Goal: Transaction & Acquisition: Download file/media

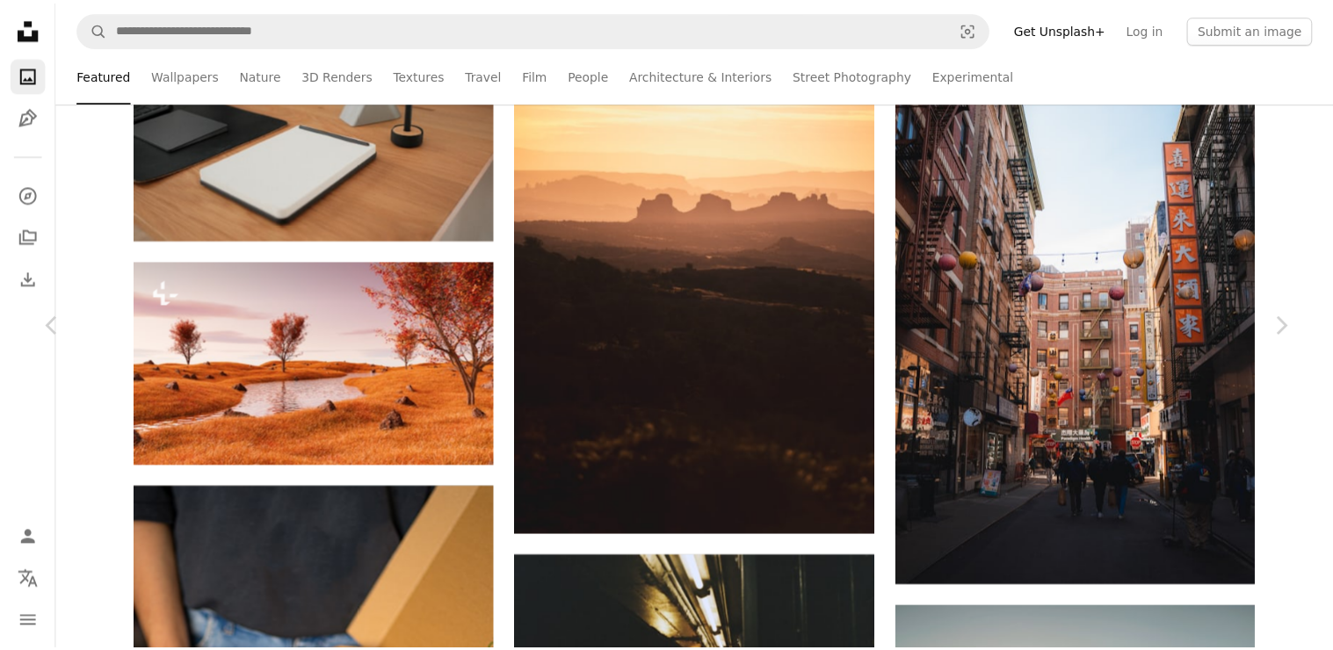
scroll to position [85599, 0]
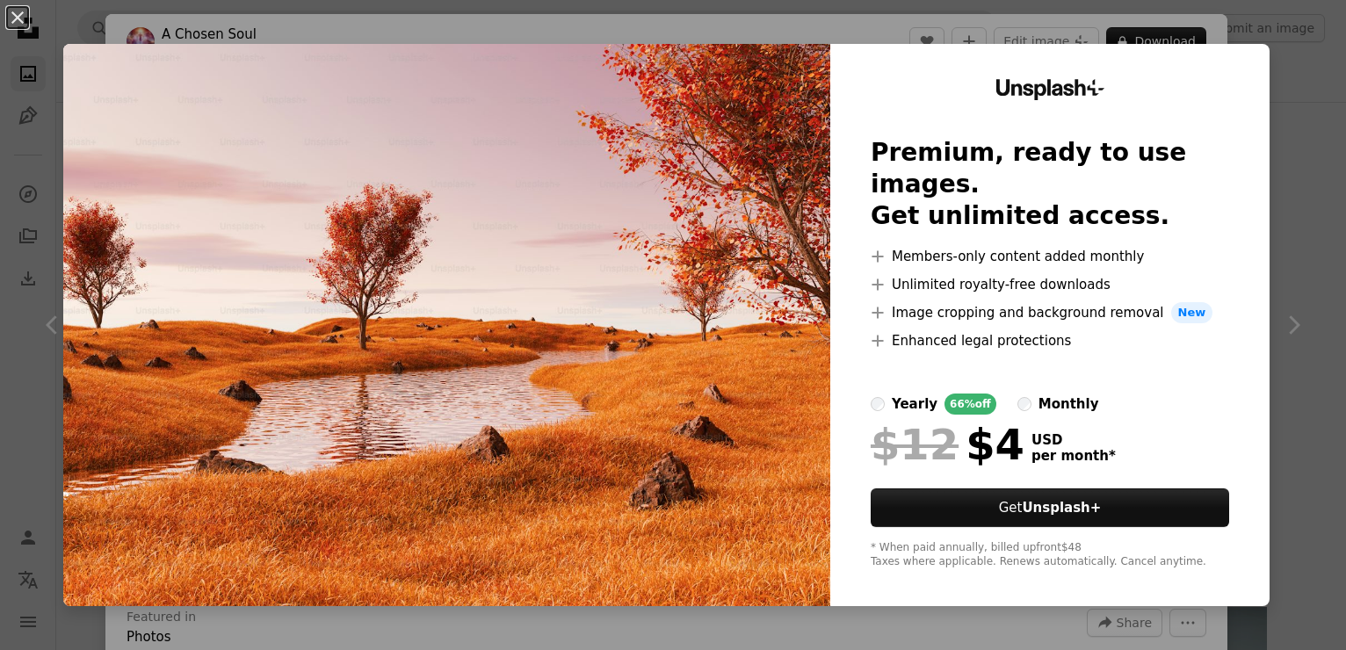
click at [594, 368] on img at bounding box center [446, 325] width 767 height 562
click at [22, 17] on button "An X shape" at bounding box center [17, 17] width 21 height 21
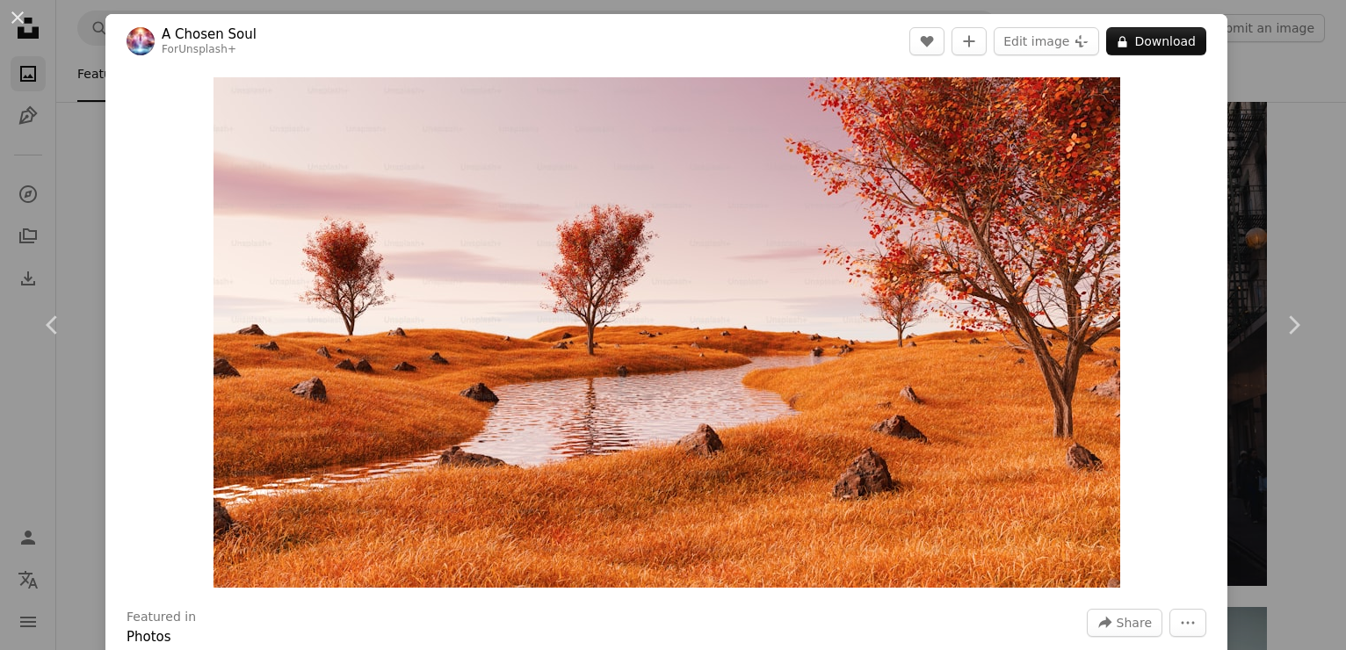
click at [22, 17] on button "An X shape" at bounding box center [17, 17] width 21 height 21
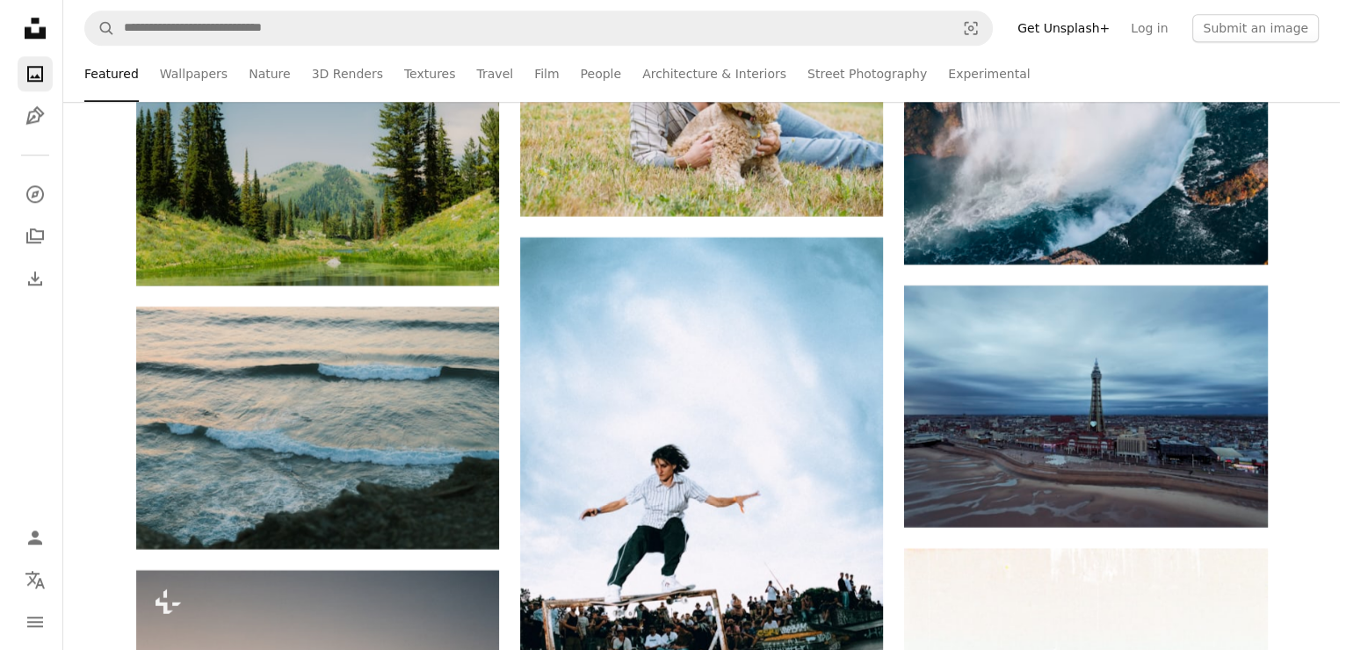
scroll to position [88497, 0]
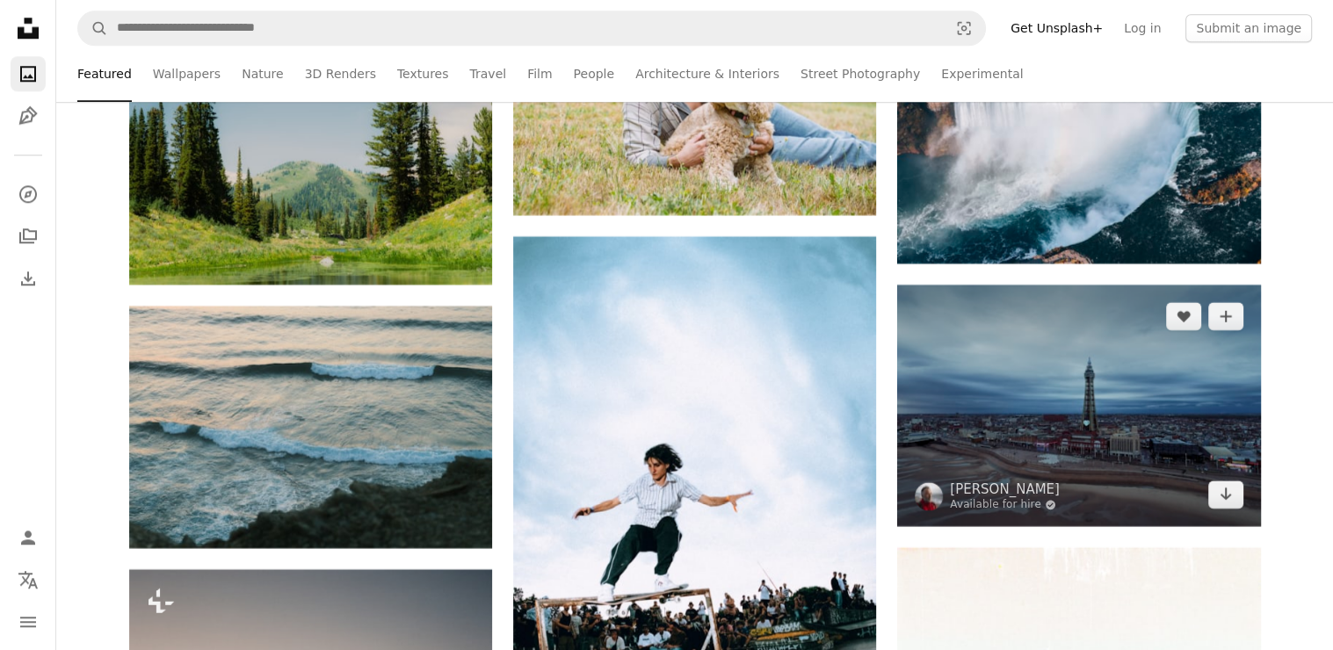
click at [1012, 454] on img at bounding box center [1078, 406] width 363 height 242
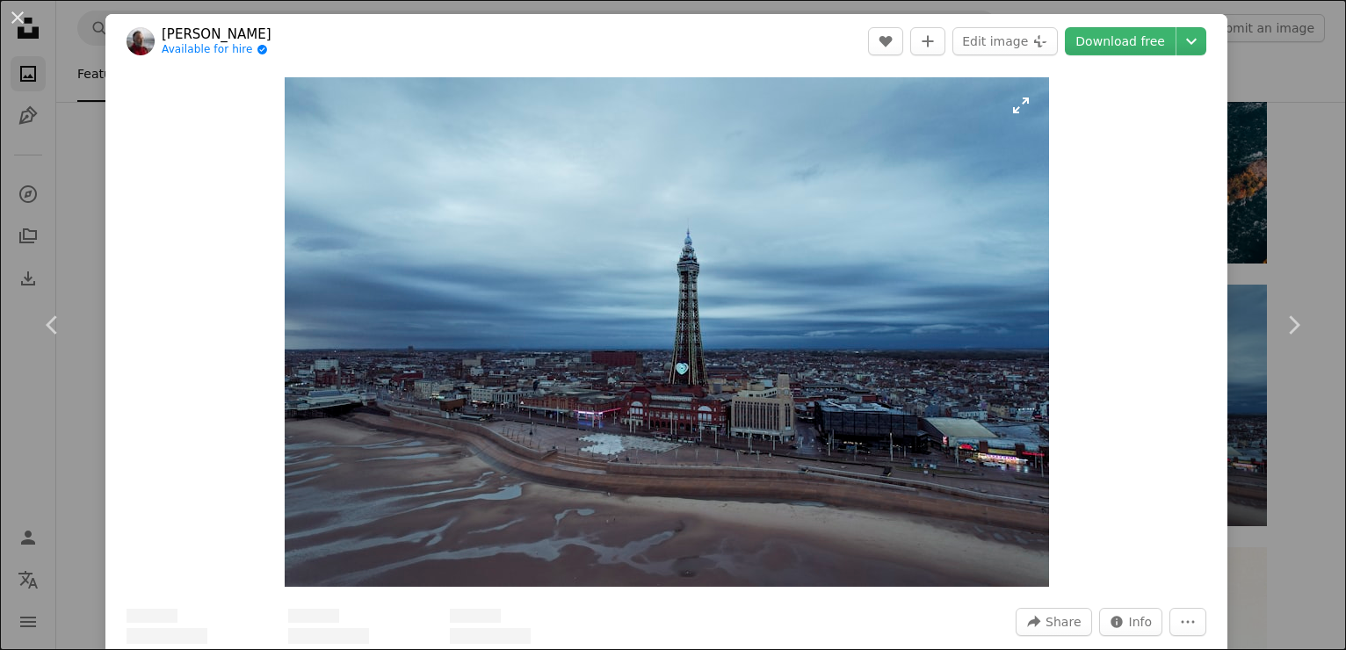
click at [1012, 454] on img "Zoom in on this image" at bounding box center [667, 332] width 765 height 510
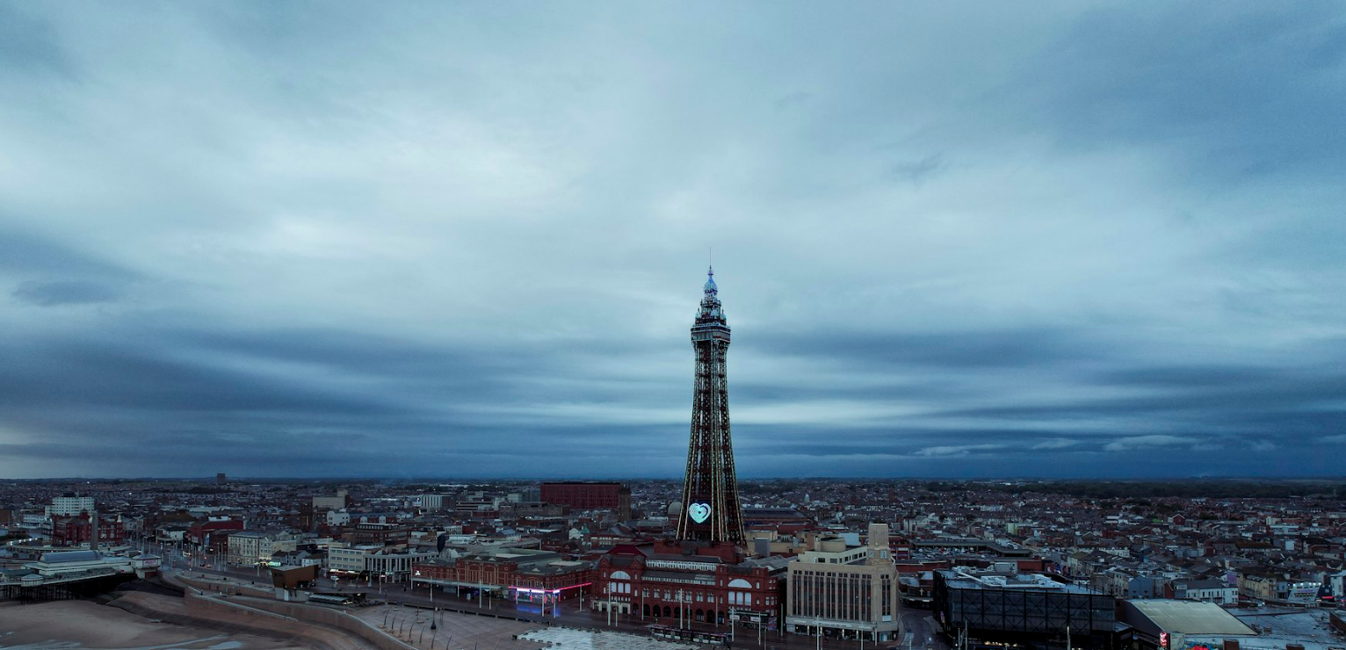
scroll to position [115, 0]
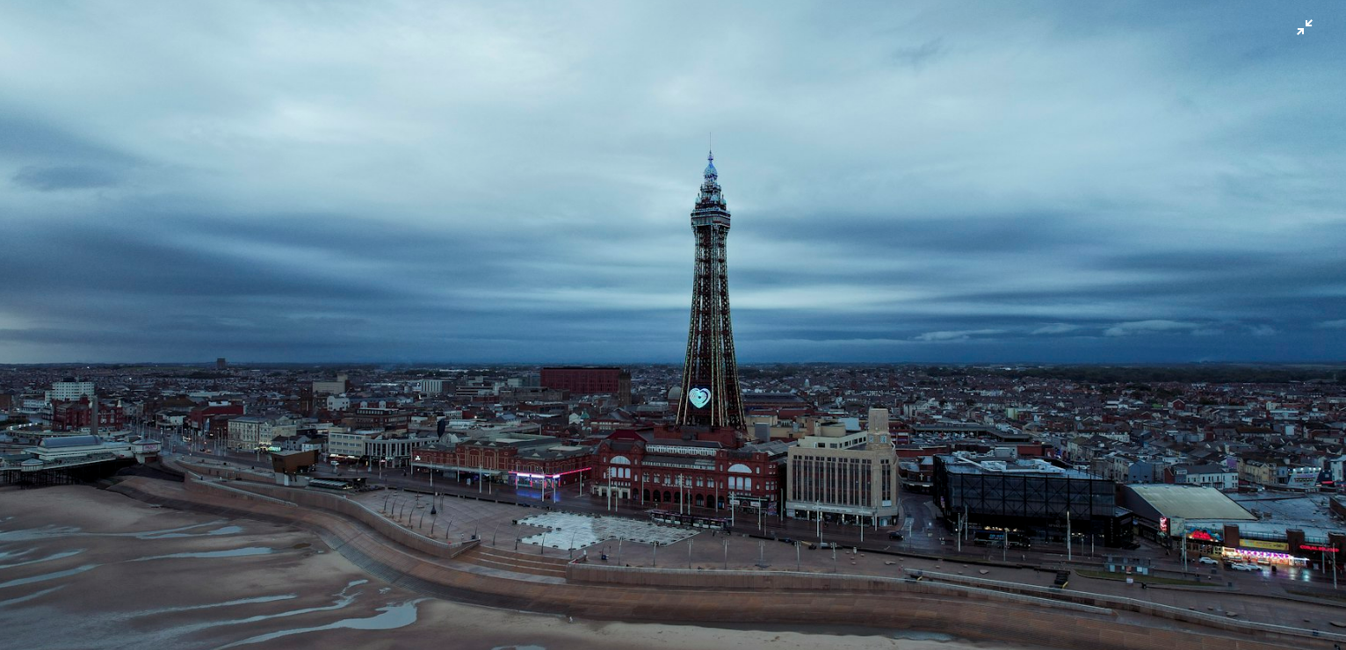
click at [946, 277] on img "Zoom out on this image" at bounding box center [673, 333] width 1348 height 899
click at [946, 277] on img "Zoom out on this image" at bounding box center [667, 332] width 765 height 510
click at [946, 277] on img "Zoom out on this image" at bounding box center [673, 333] width 1348 height 899
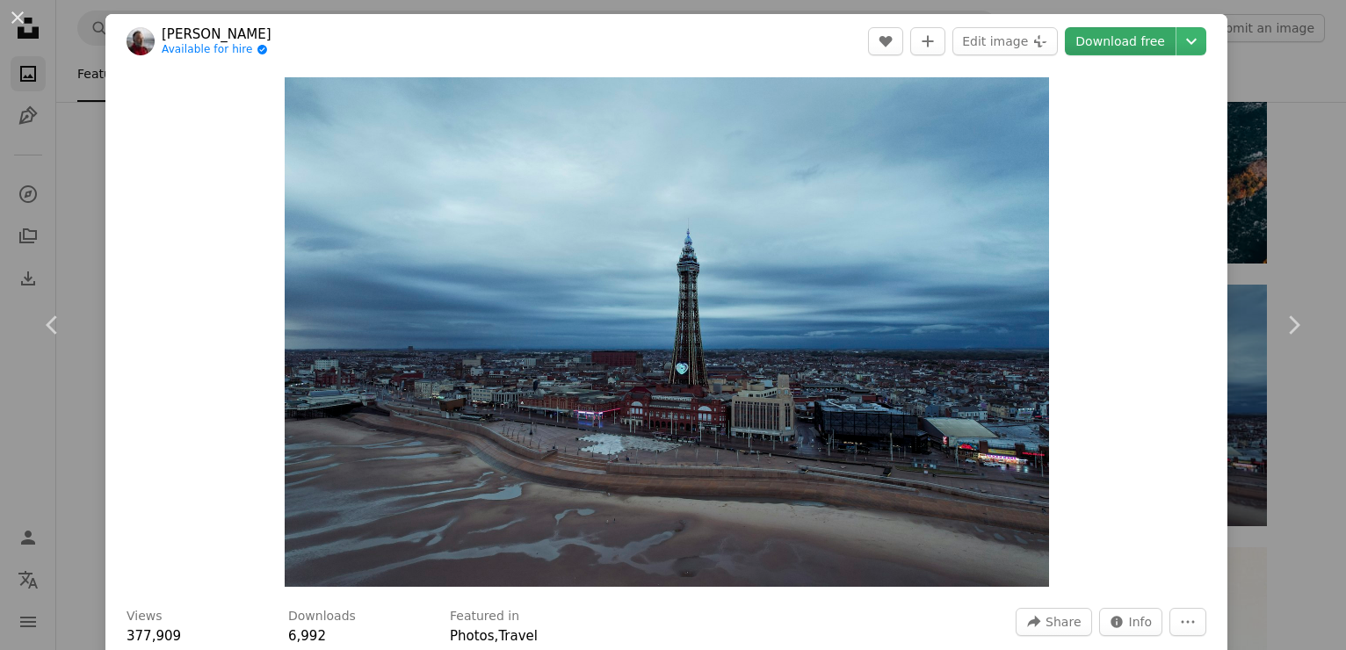
click at [1113, 47] on link "Download free" at bounding box center [1120, 41] width 111 height 28
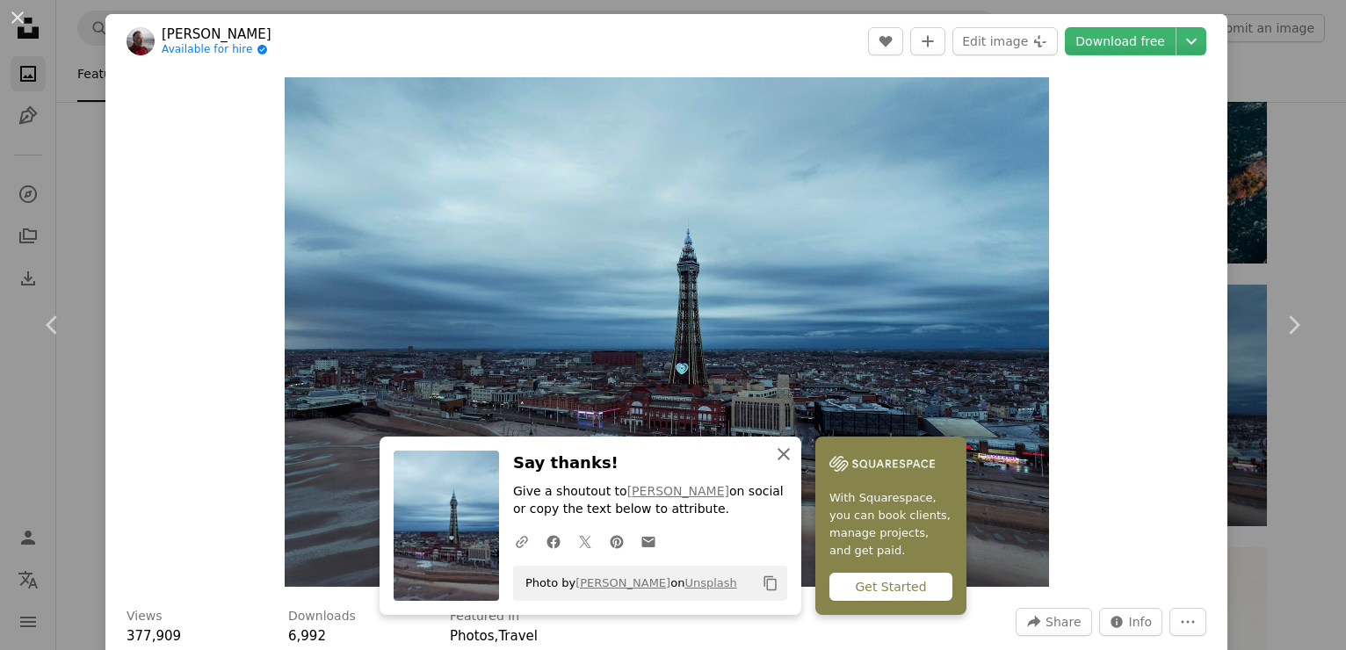
click at [773, 446] on icon "An X shape" at bounding box center [783, 454] width 21 height 21
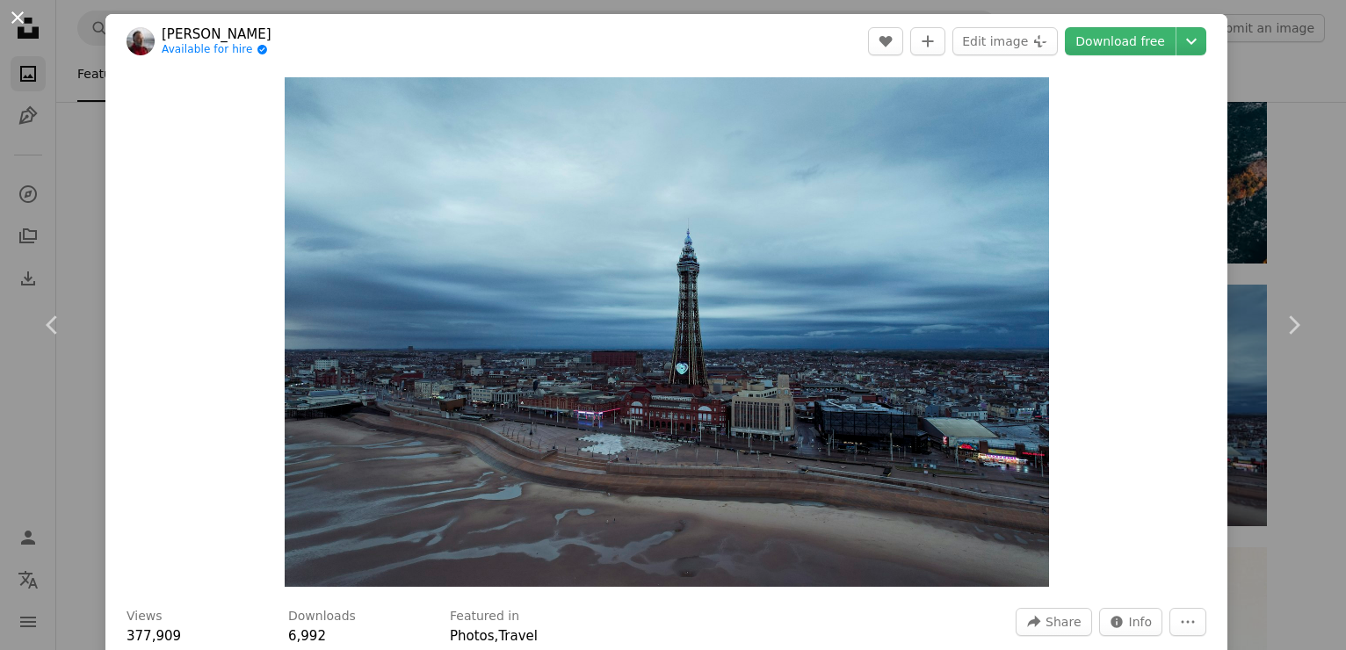
click at [18, 9] on button "An X shape" at bounding box center [17, 17] width 21 height 21
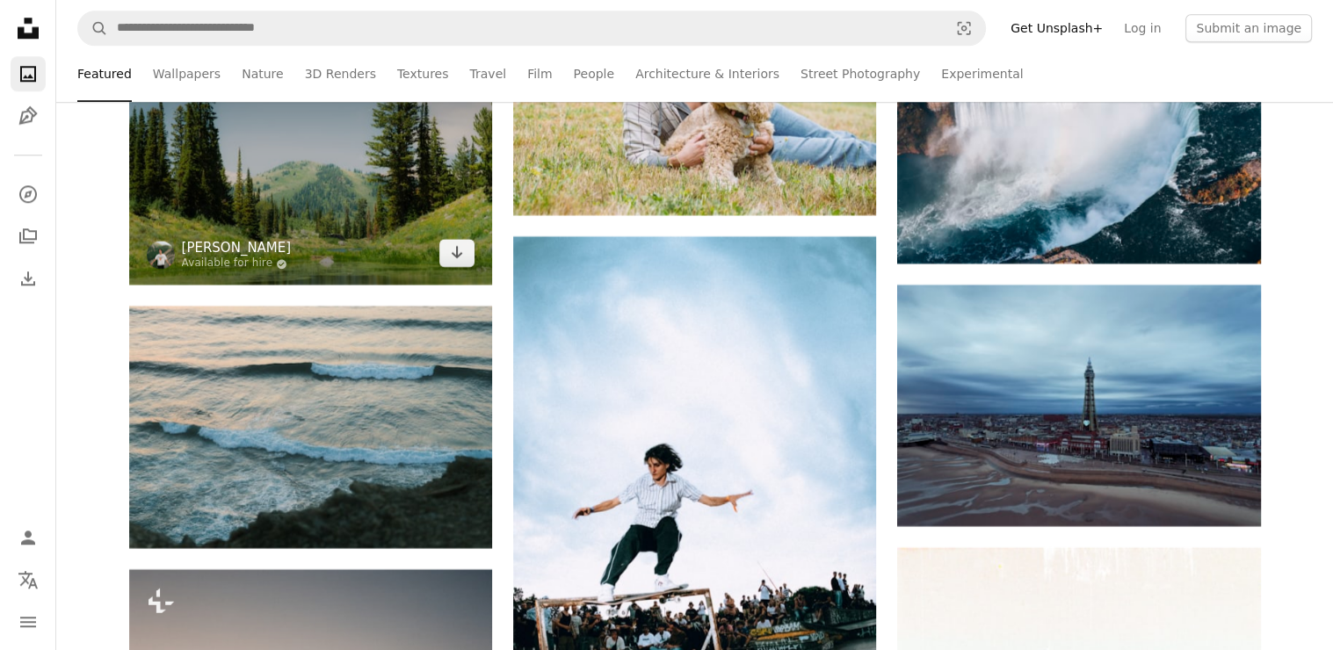
click at [253, 257] on link "[PERSON_NAME]" at bounding box center [237, 248] width 110 height 18
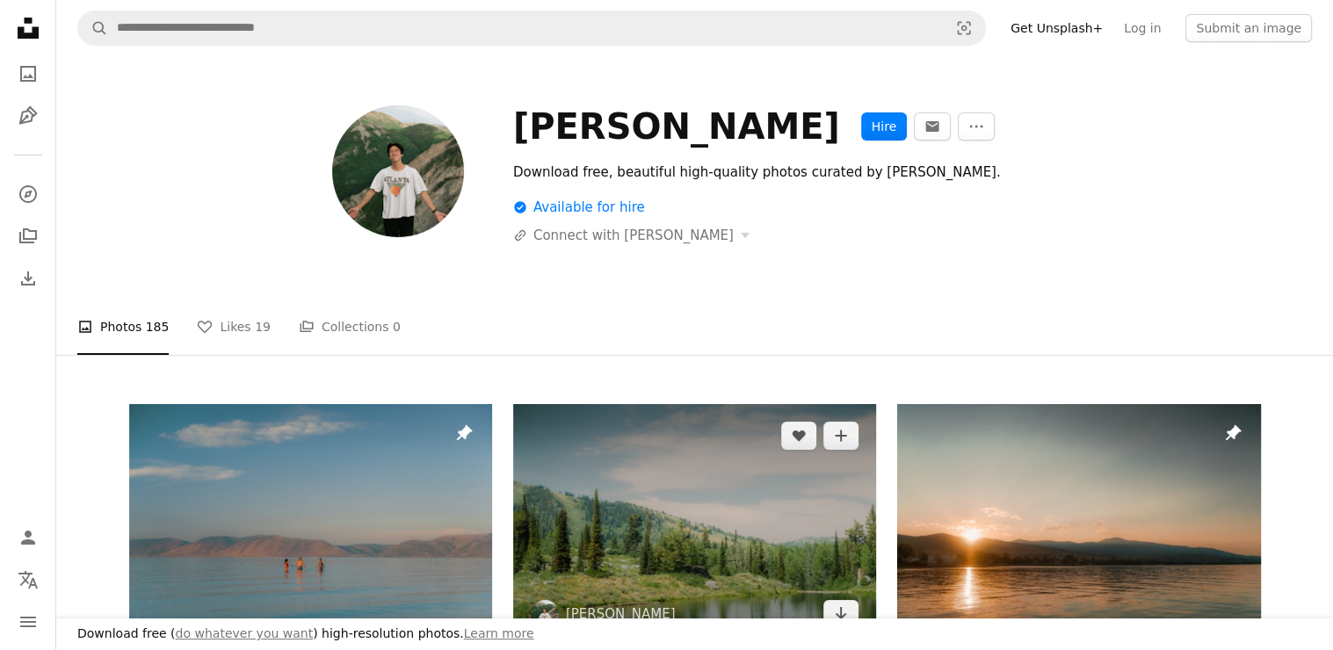
click at [605, 483] on img at bounding box center [694, 525] width 363 height 242
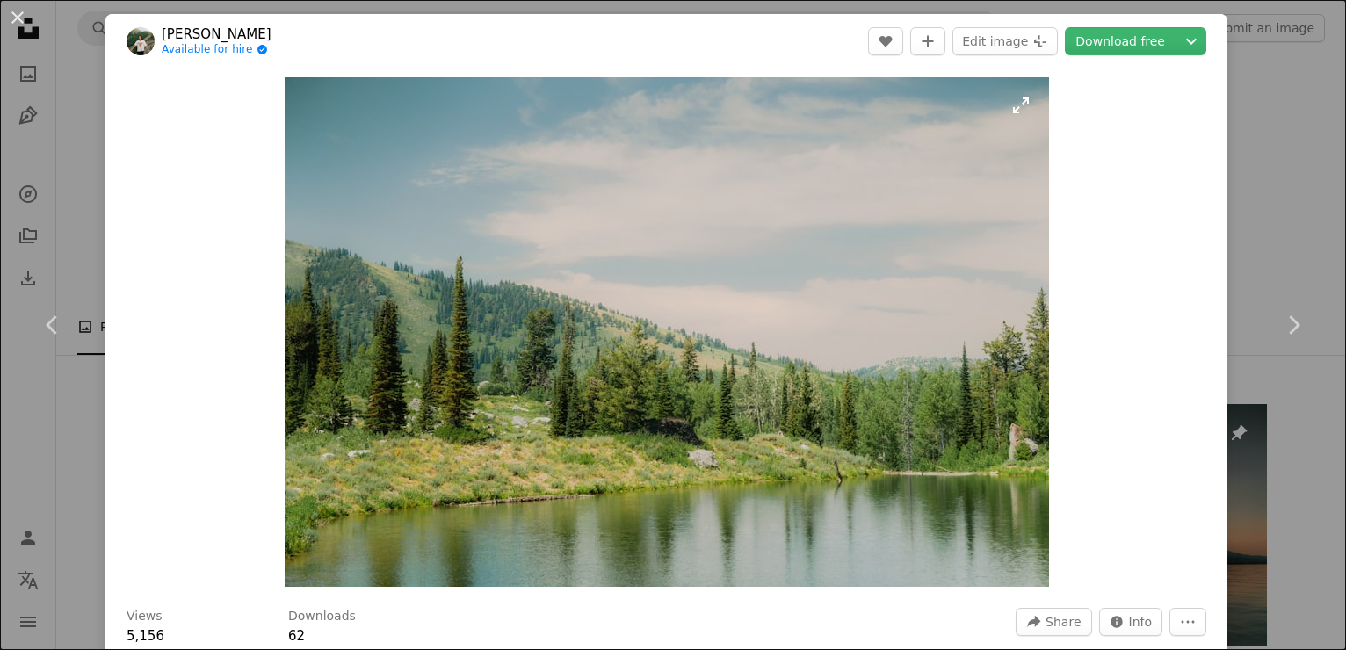
click at [802, 284] on img "Zoom in on this image" at bounding box center [667, 332] width 765 height 510
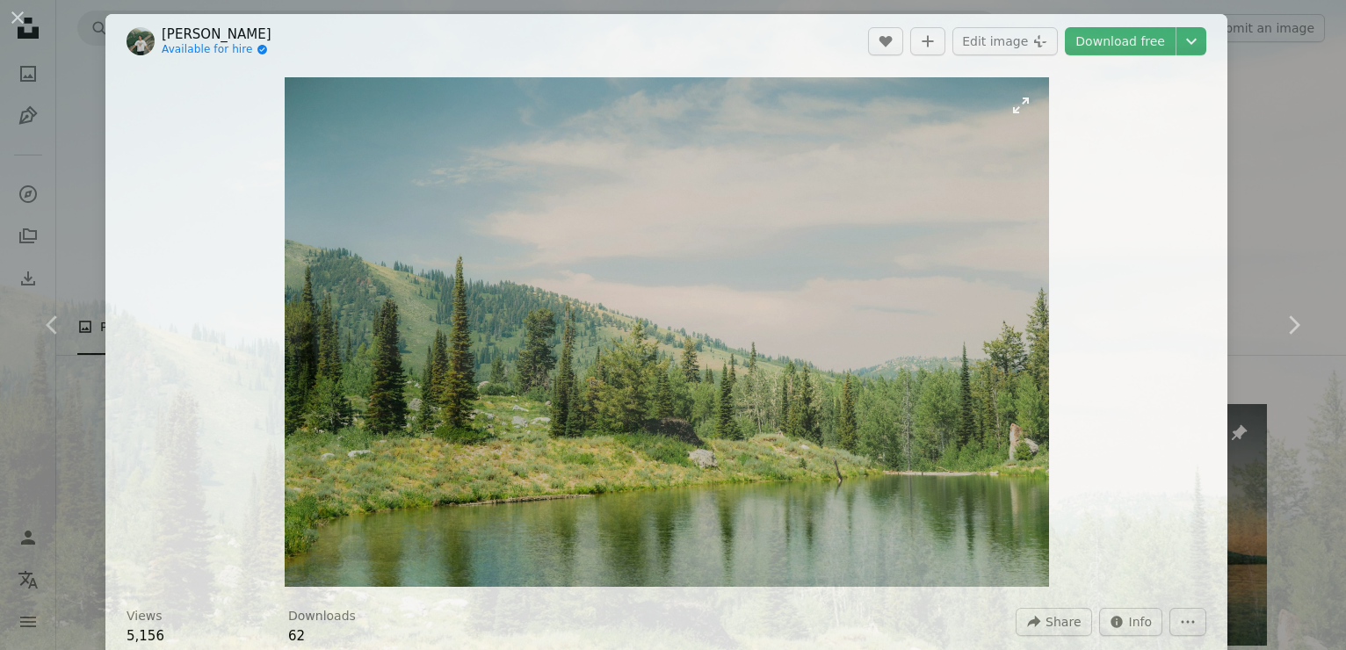
click at [802, 284] on img "Zoom out on this image" at bounding box center [673, 448] width 1348 height 899
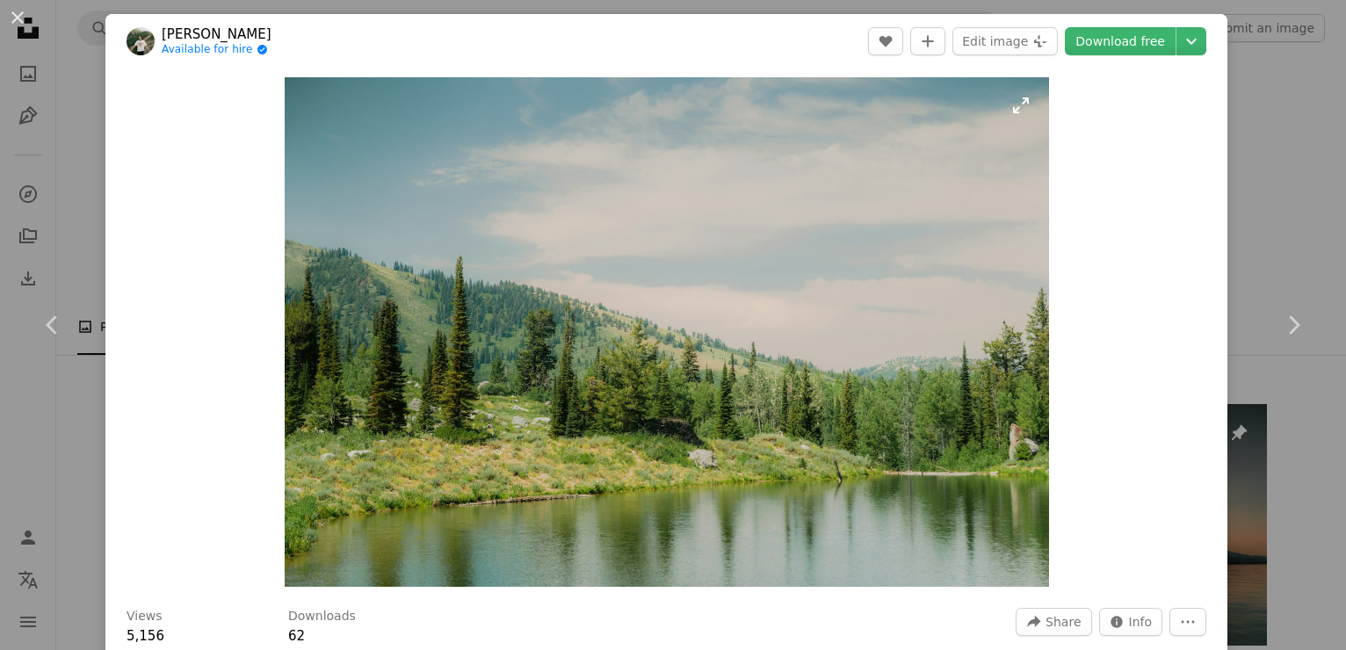
click at [802, 284] on img "Zoom in on this image" at bounding box center [667, 332] width 765 height 510
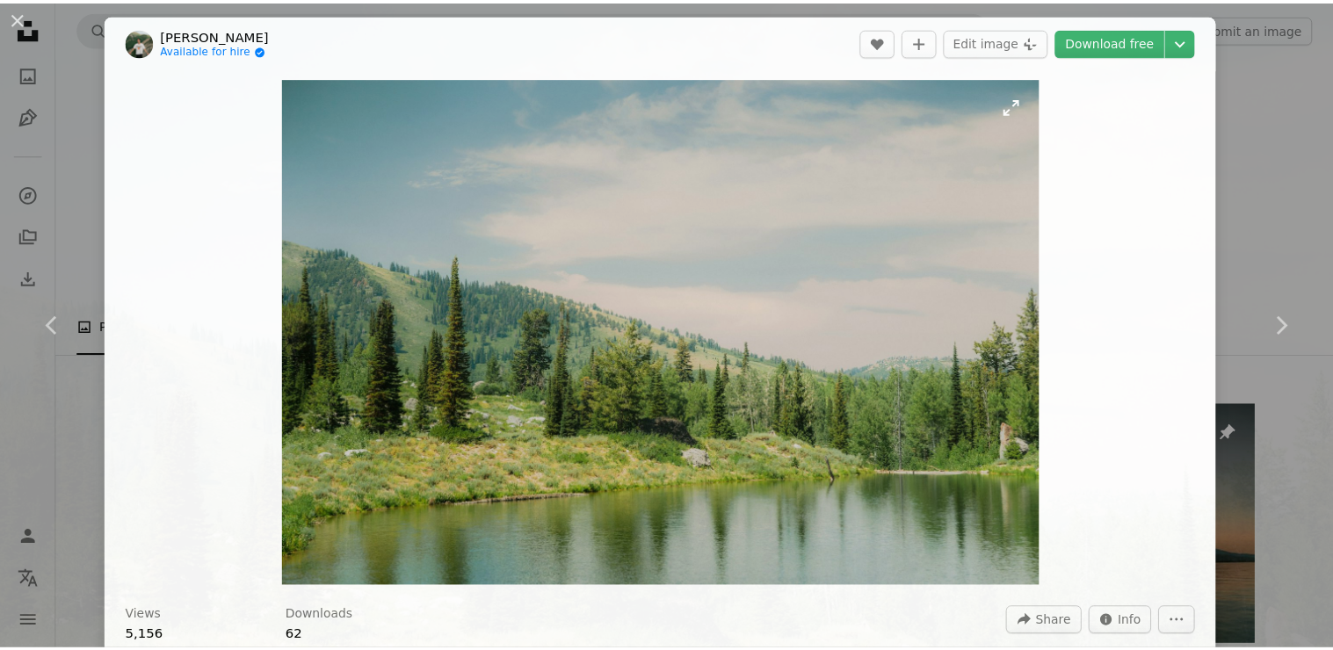
scroll to position [115, 0]
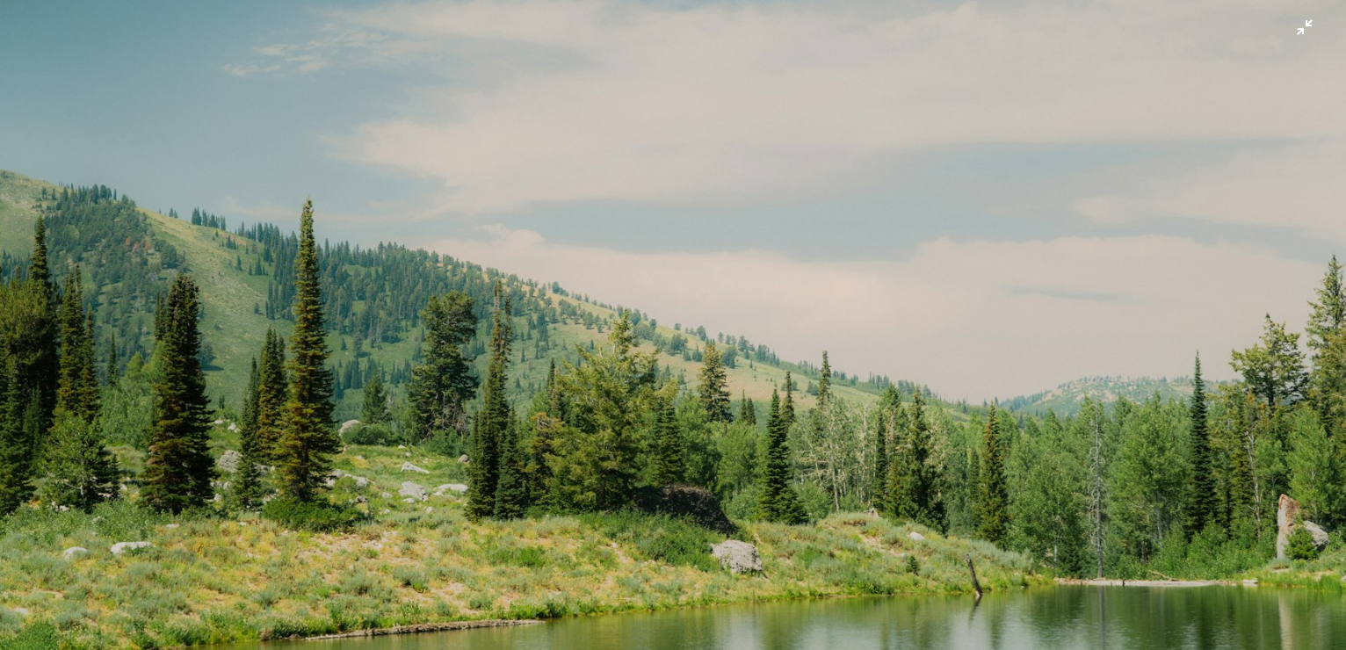
click at [665, 471] on img "Zoom out on this image" at bounding box center [673, 333] width 1348 height 899
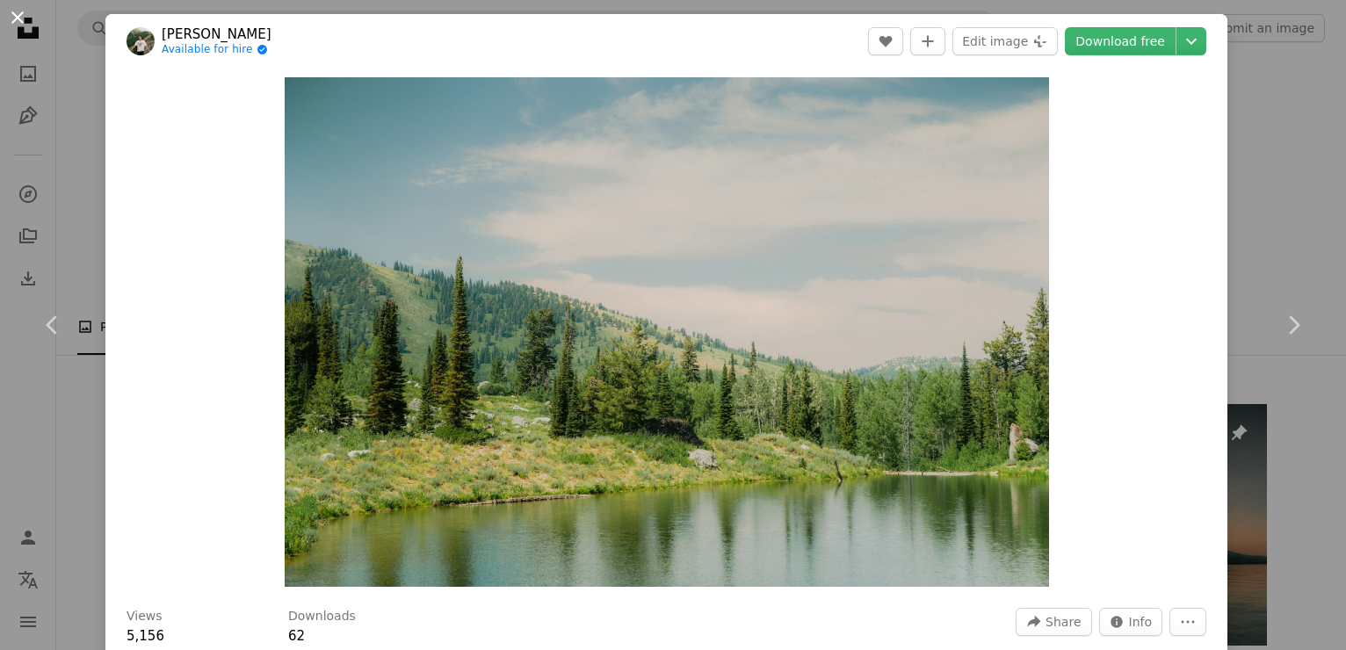
click at [16, 18] on button "An X shape" at bounding box center [17, 17] width 21 height 21
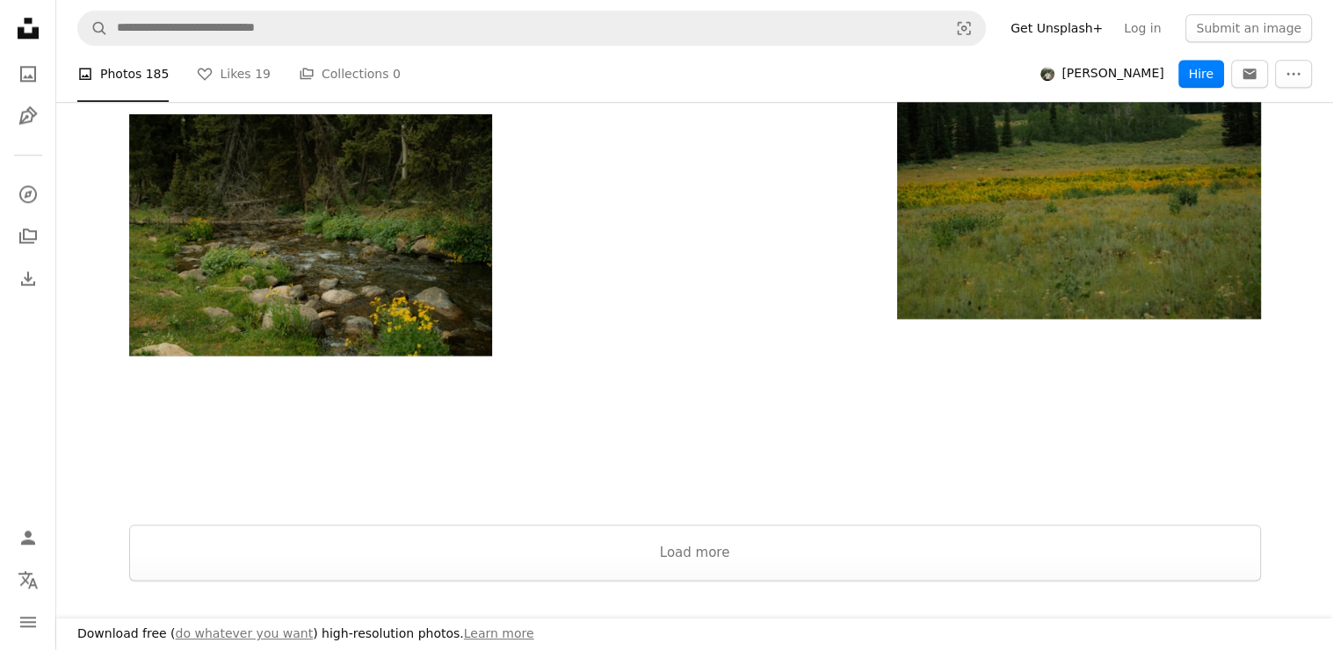
scroll to position [2176, 0]
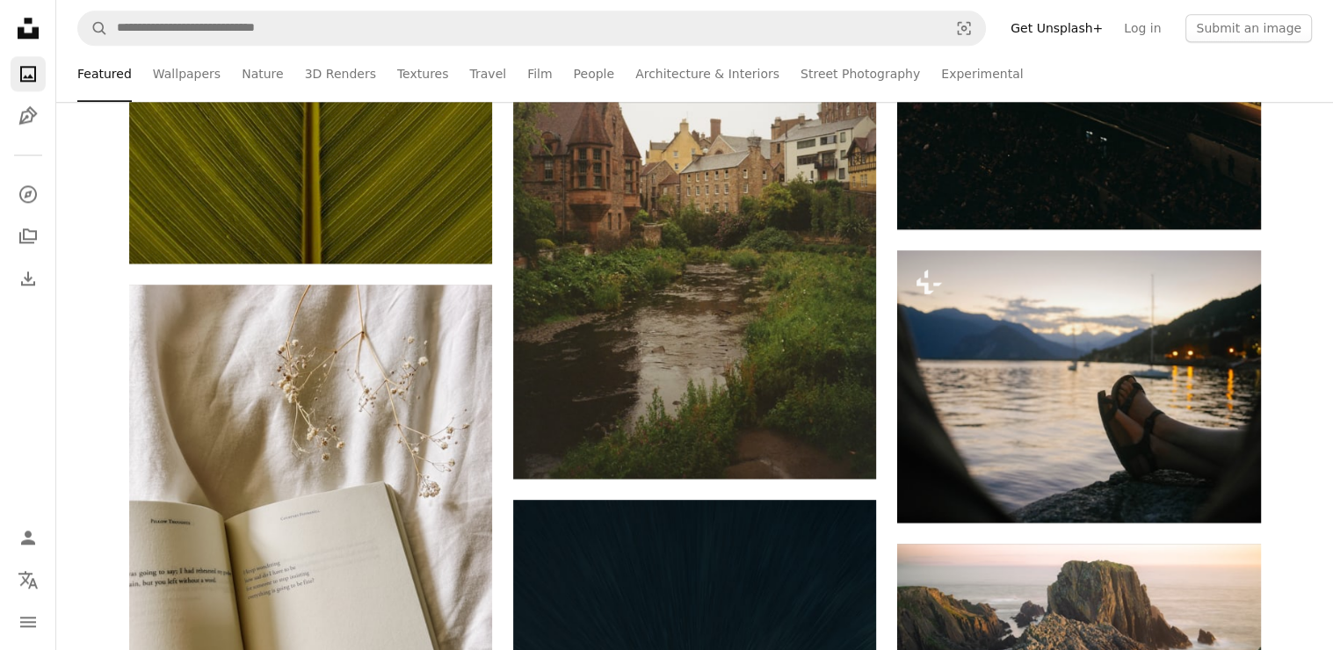
scroll to position [88497, 0]
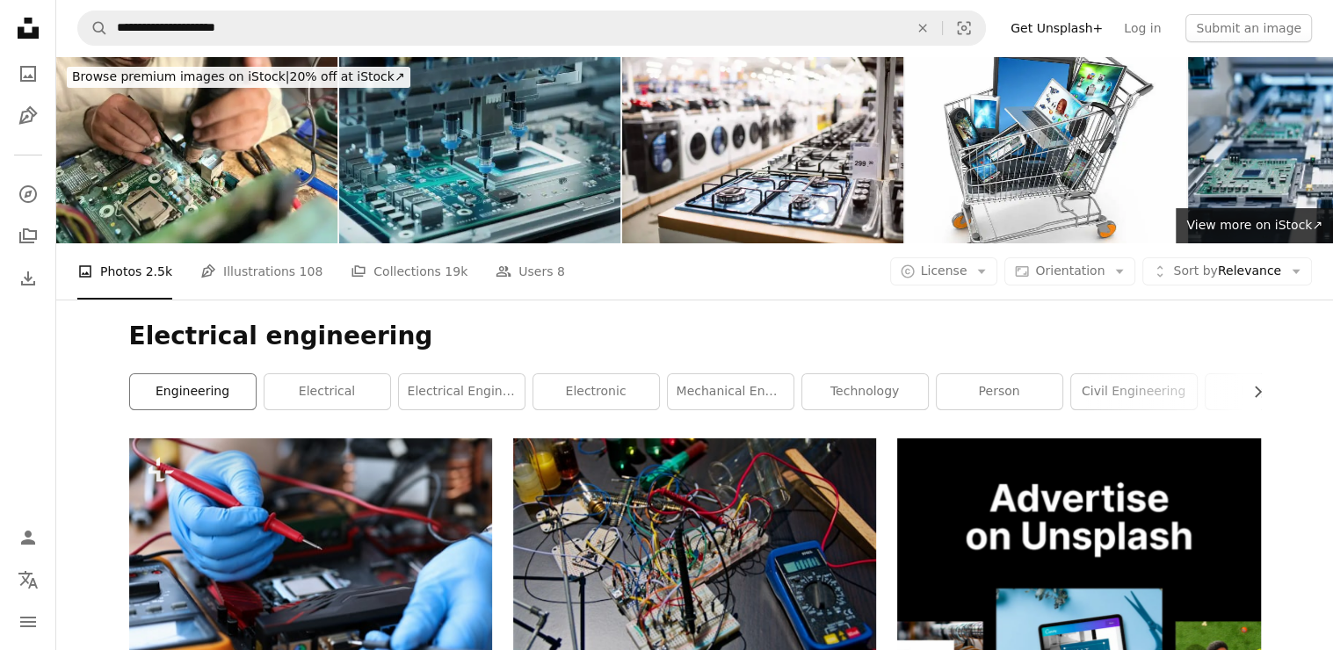
click at [212, 394] on link "engineering" at bounding box center [193, 391] width 126 height 35
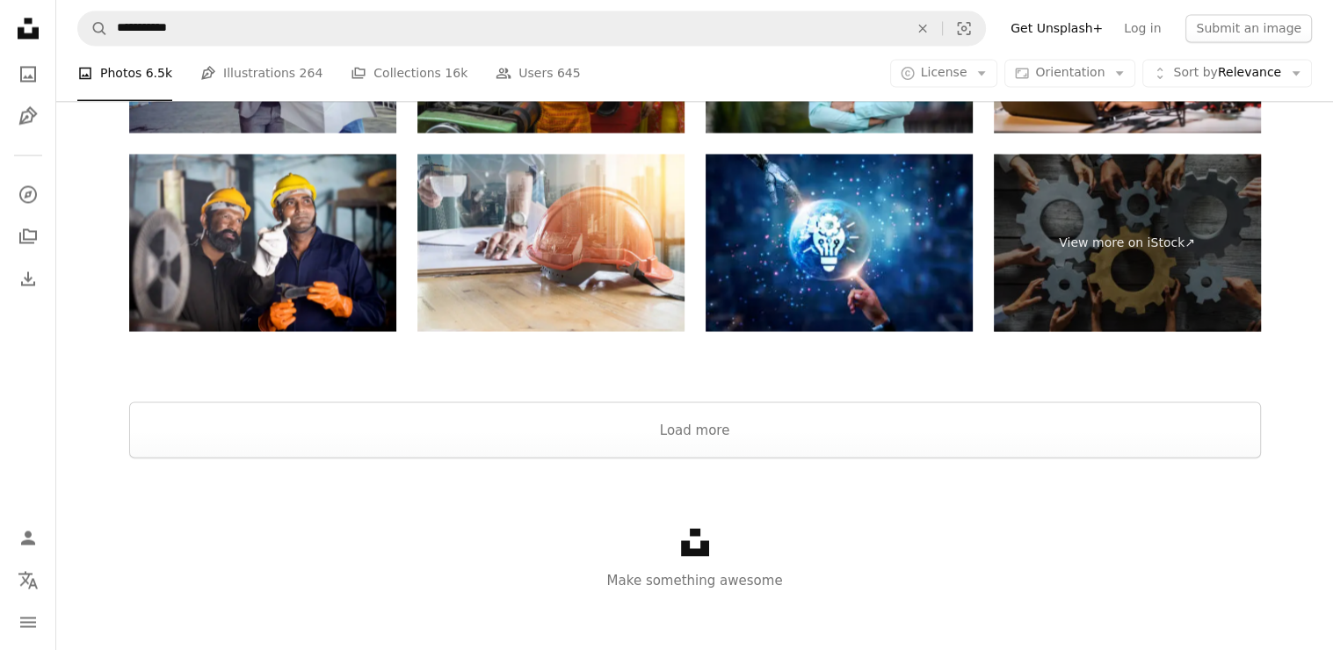
scroll to position [3171, 0]
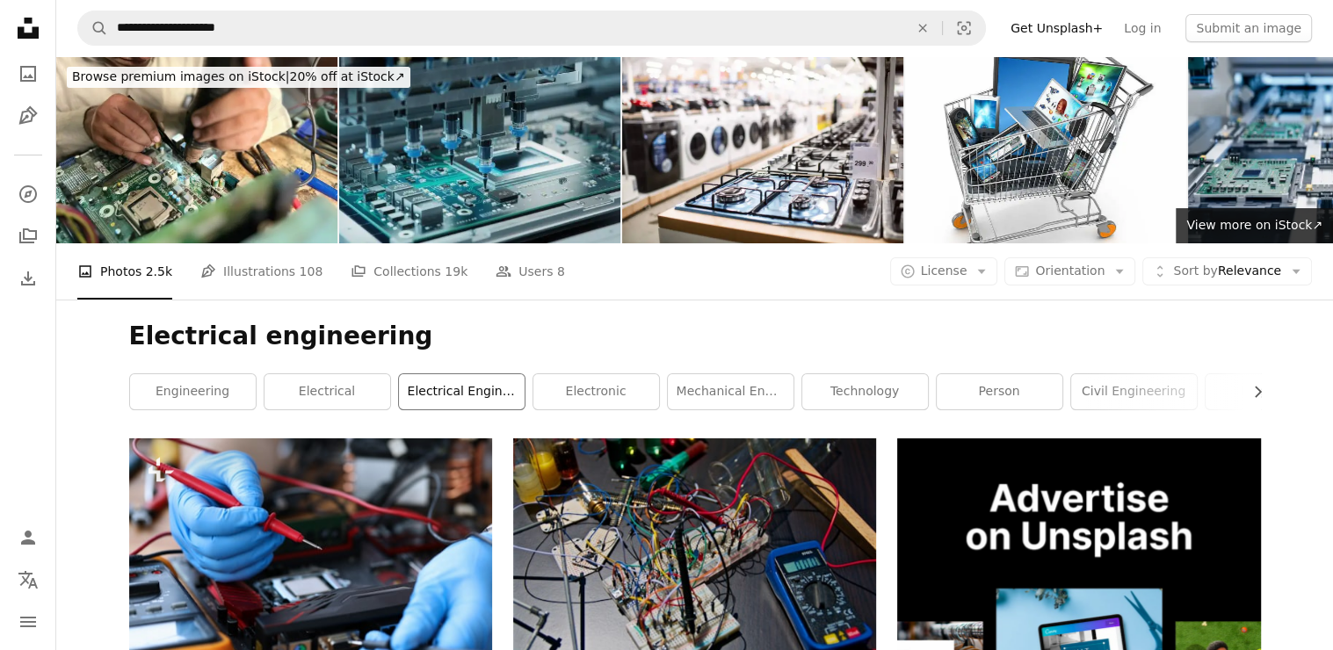
click at [475, 402] on link "electrical engineer" at bounding box center [462, 391] width 126 height 35
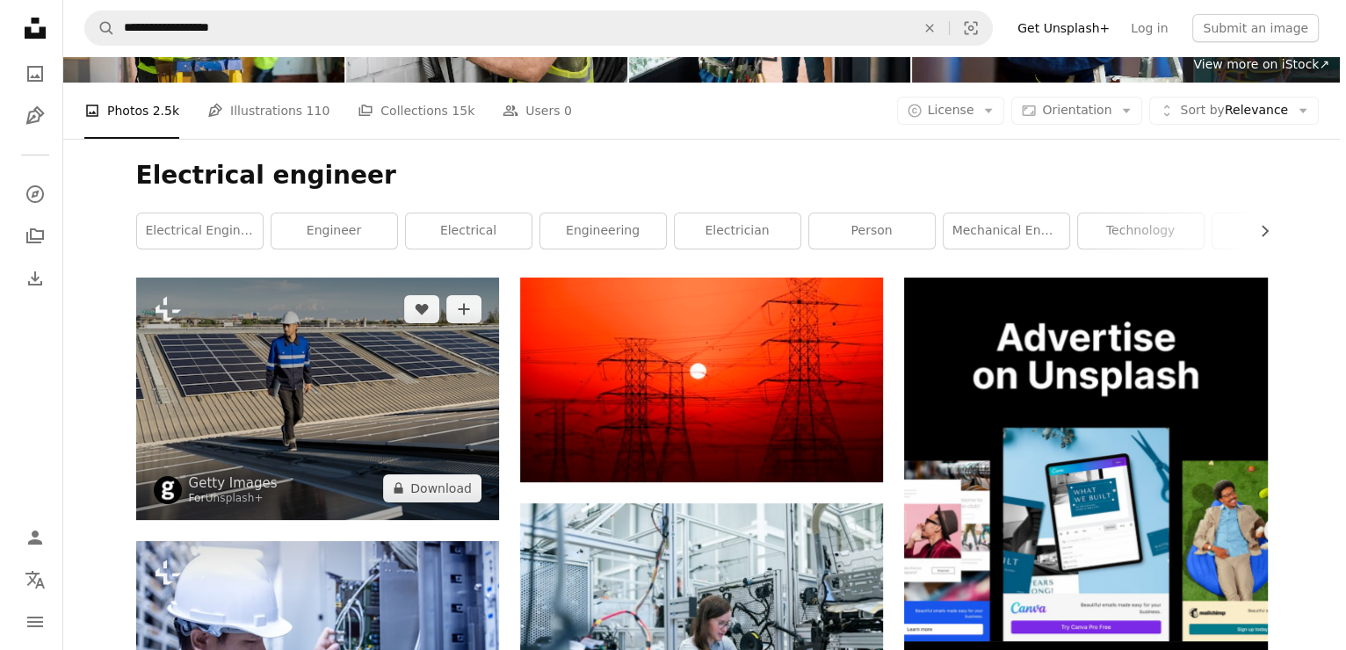
scroll to position [214, 0]
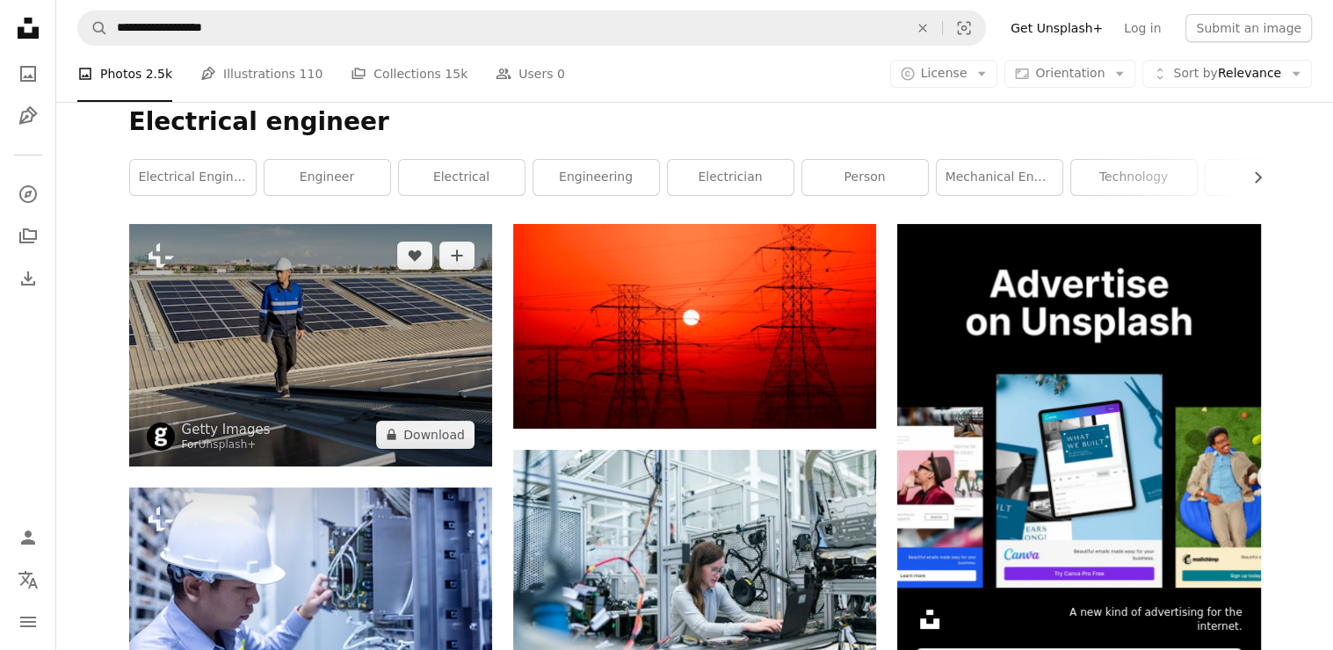
click at [330, 454] on img at bounding box center [310, 345] width 363 height 242
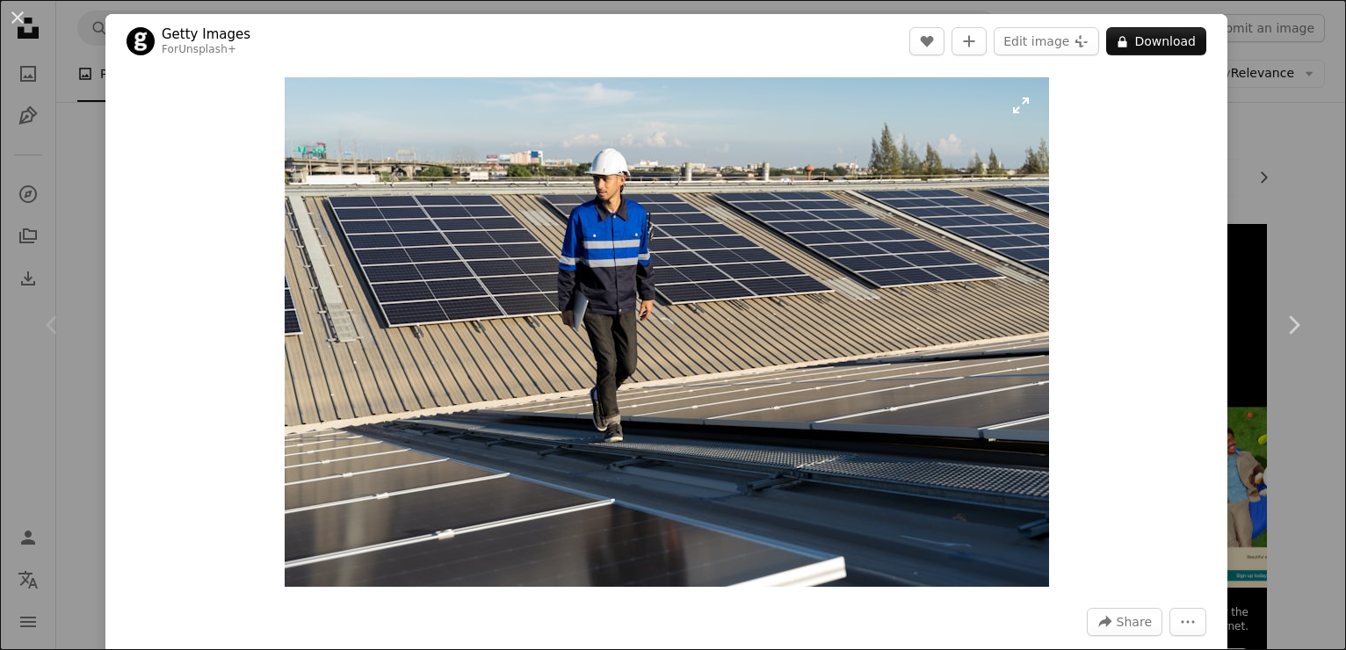
click at [330, 454] on img "Zoom in on this image" at bounding box center [667, 332] width 765 height 510
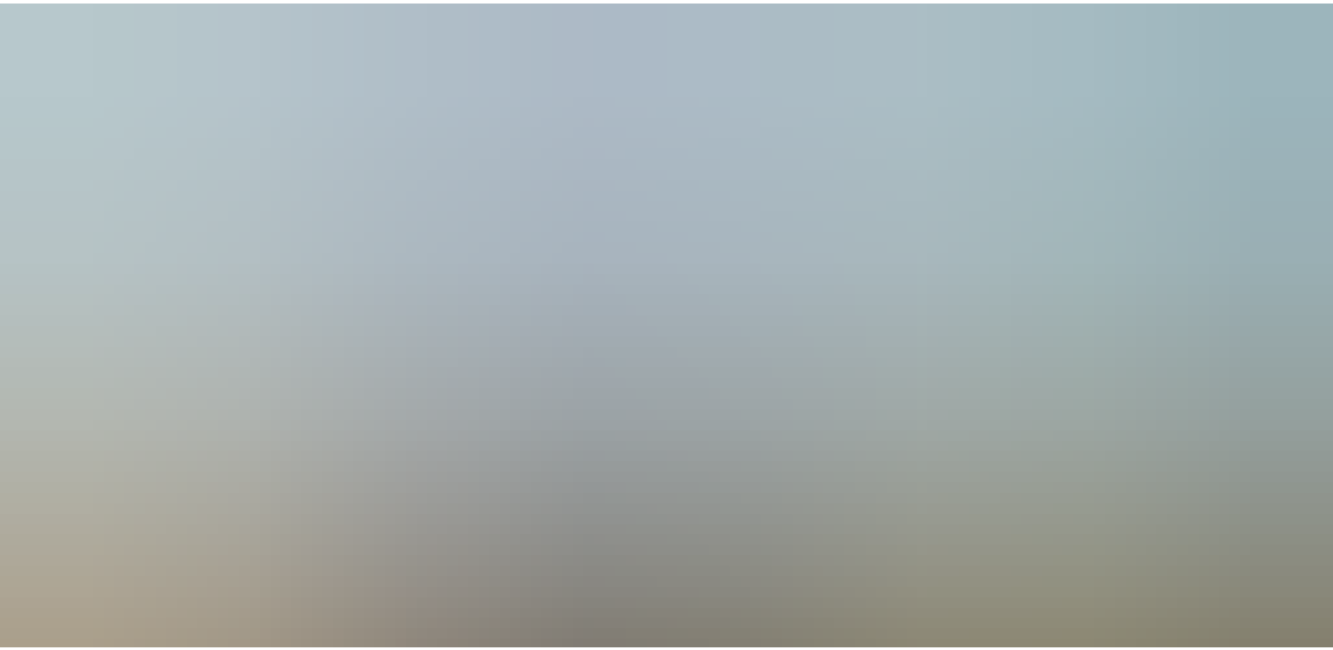
scroll to position [115, 0]
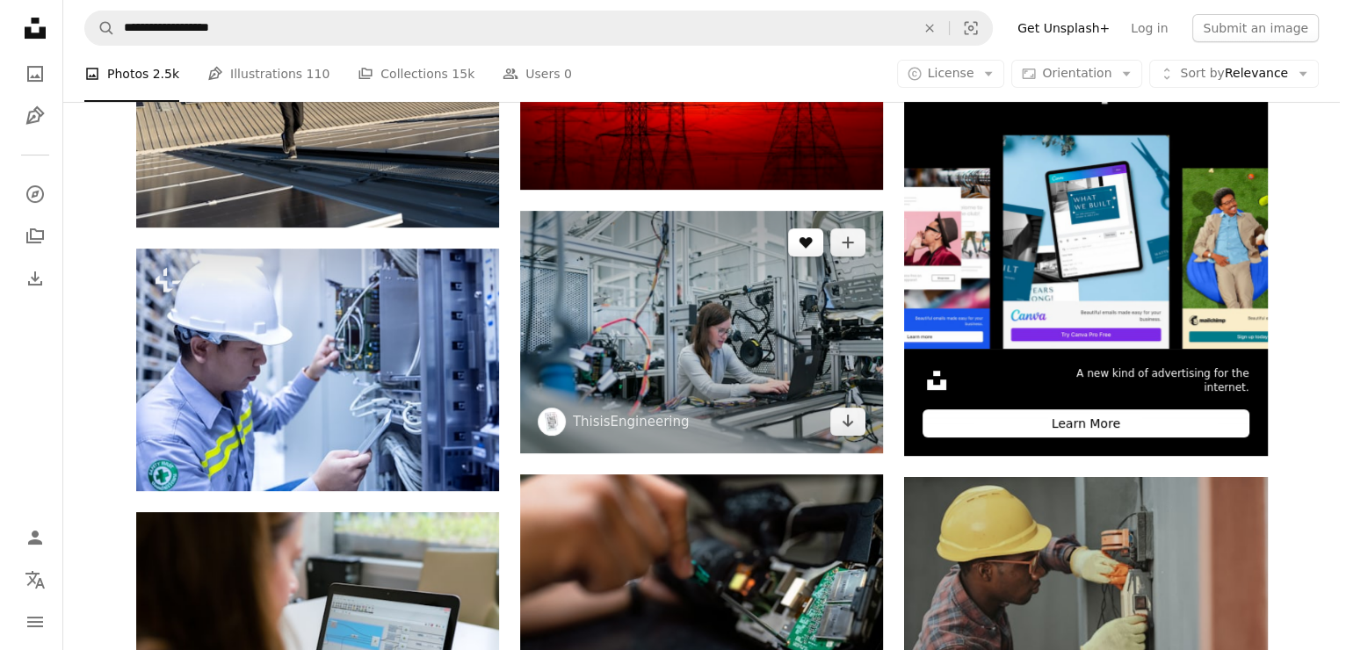
scroll to position [454, 0]
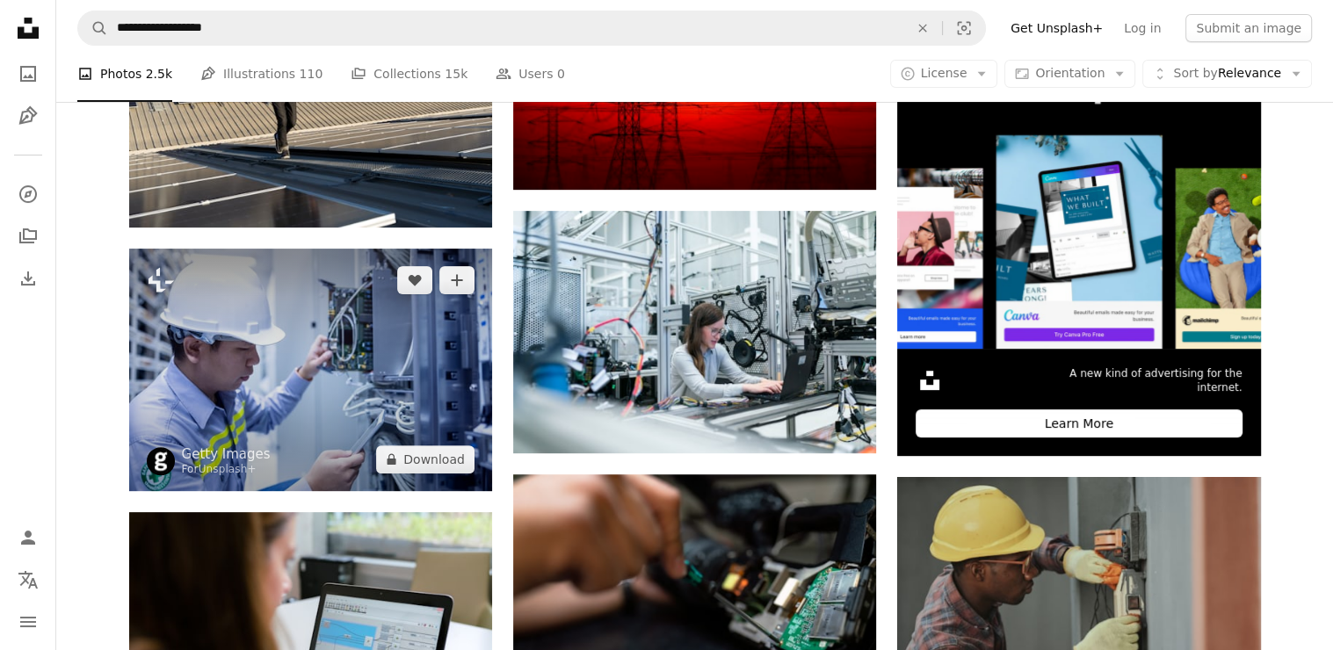
click at [450, 387] on img at bounding box center [310, 370] width 363 height 243
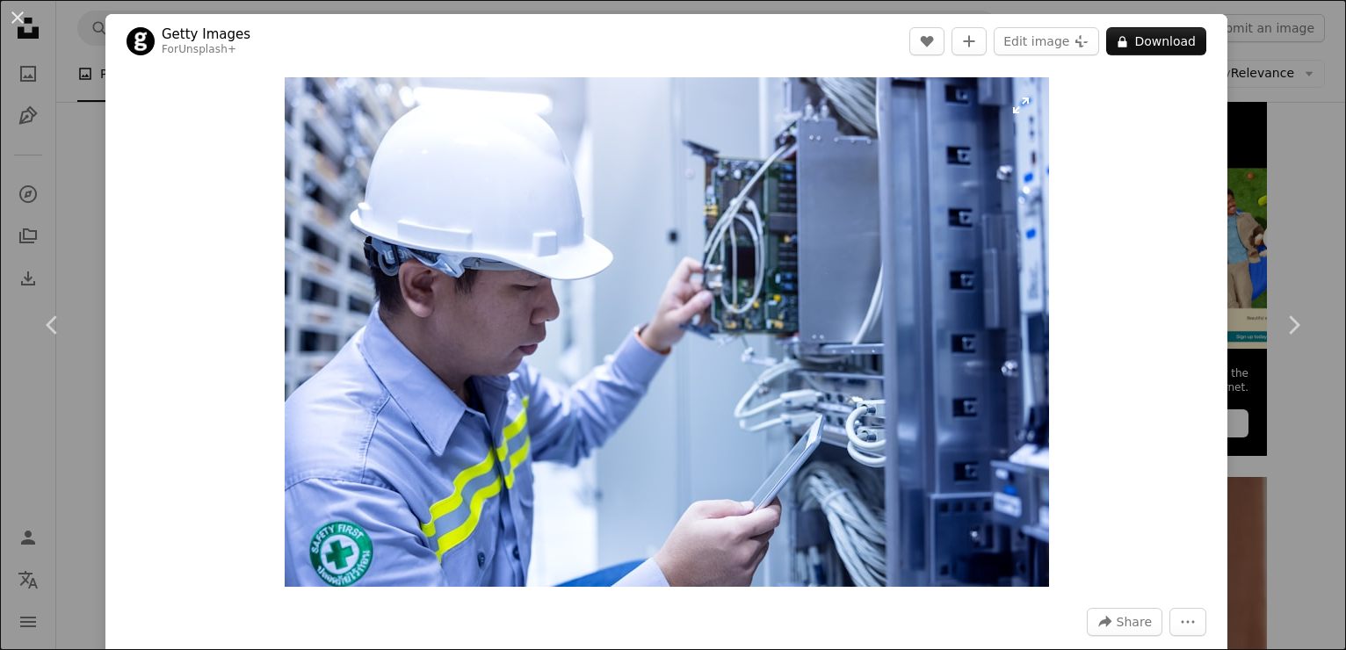
click at [450, 387] on img "Zoom in on this image" at bounding box center [667, 332] width 765 height 510
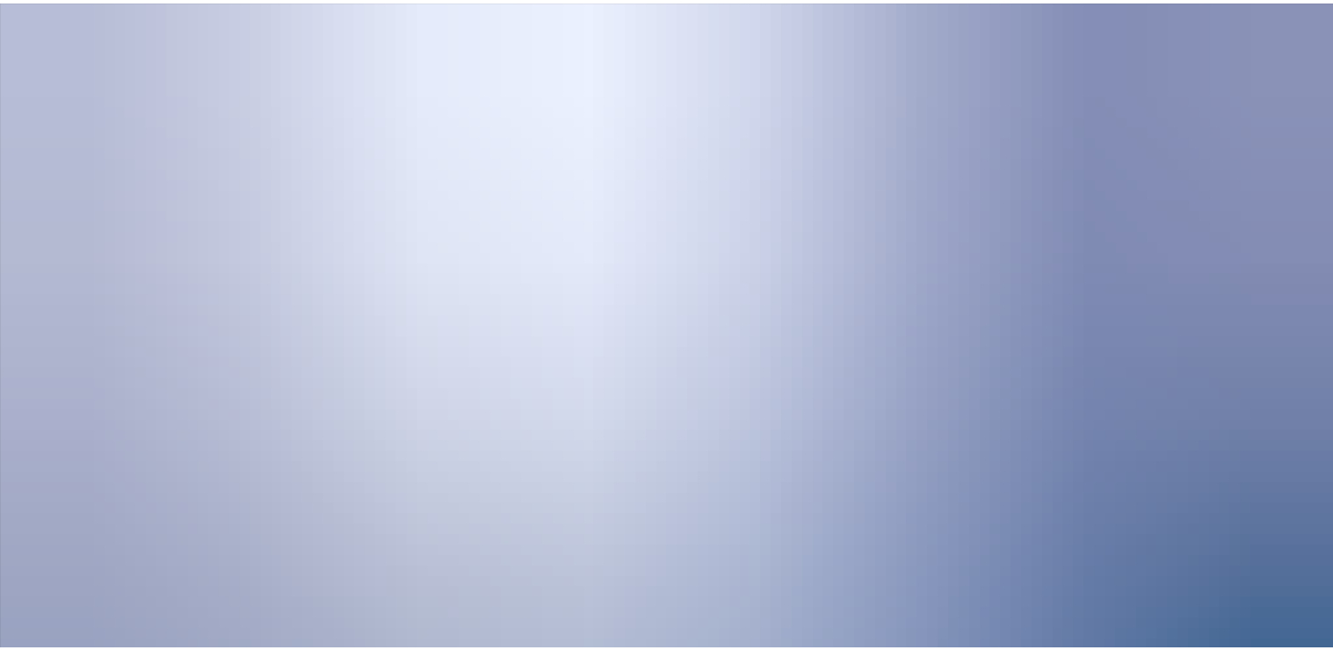
scroll to position [115, 0]
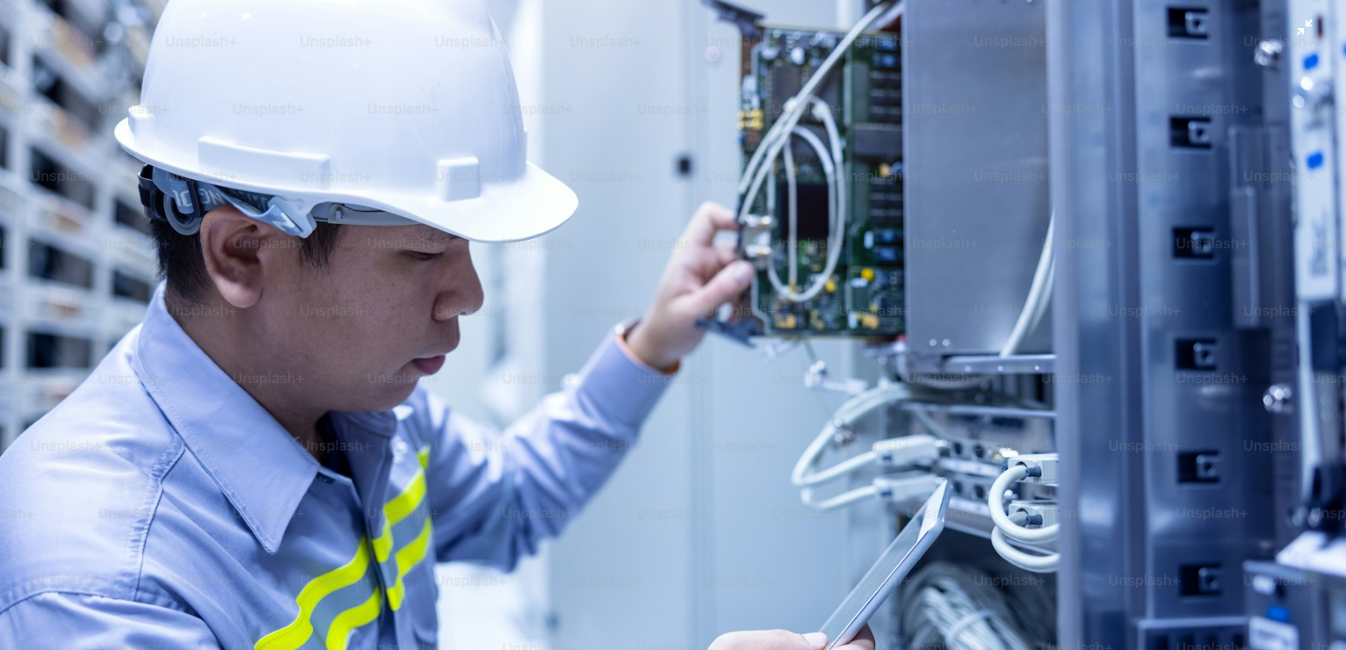
click at [450, 387] on img "Zoom out on this image" at bounding box center [673, 334] width 1348 height 900
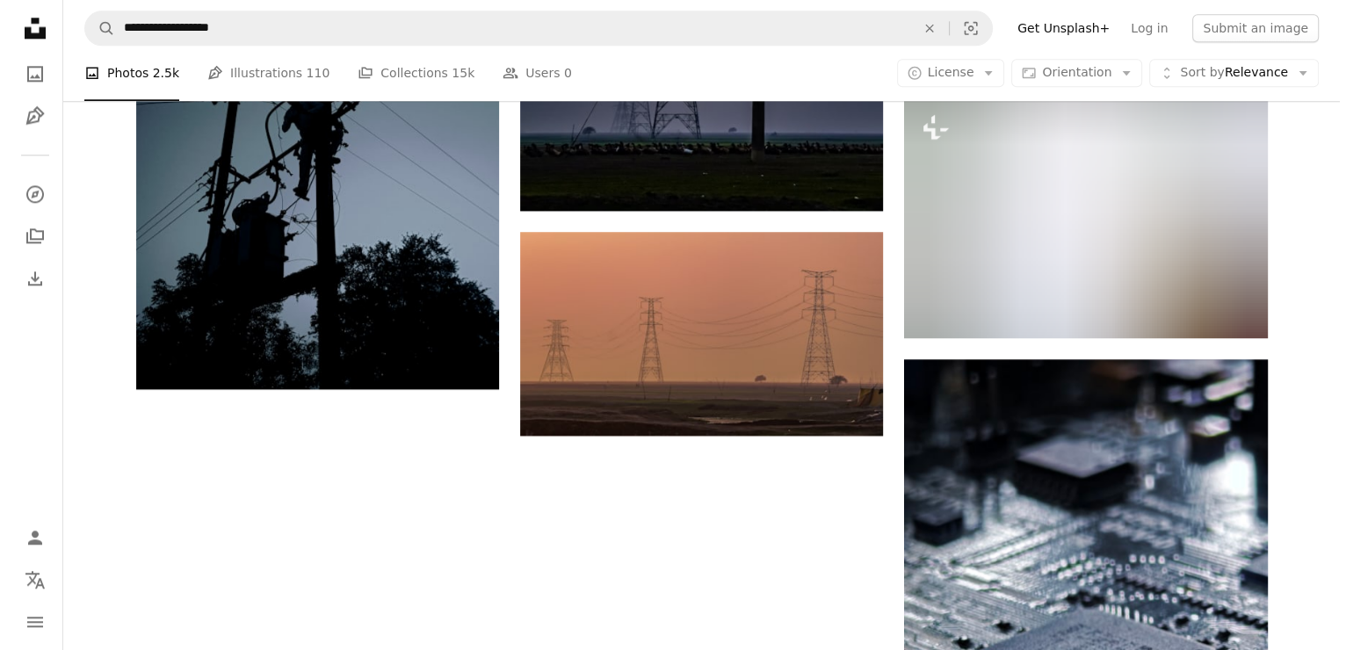
scroll to position [2154, 0]
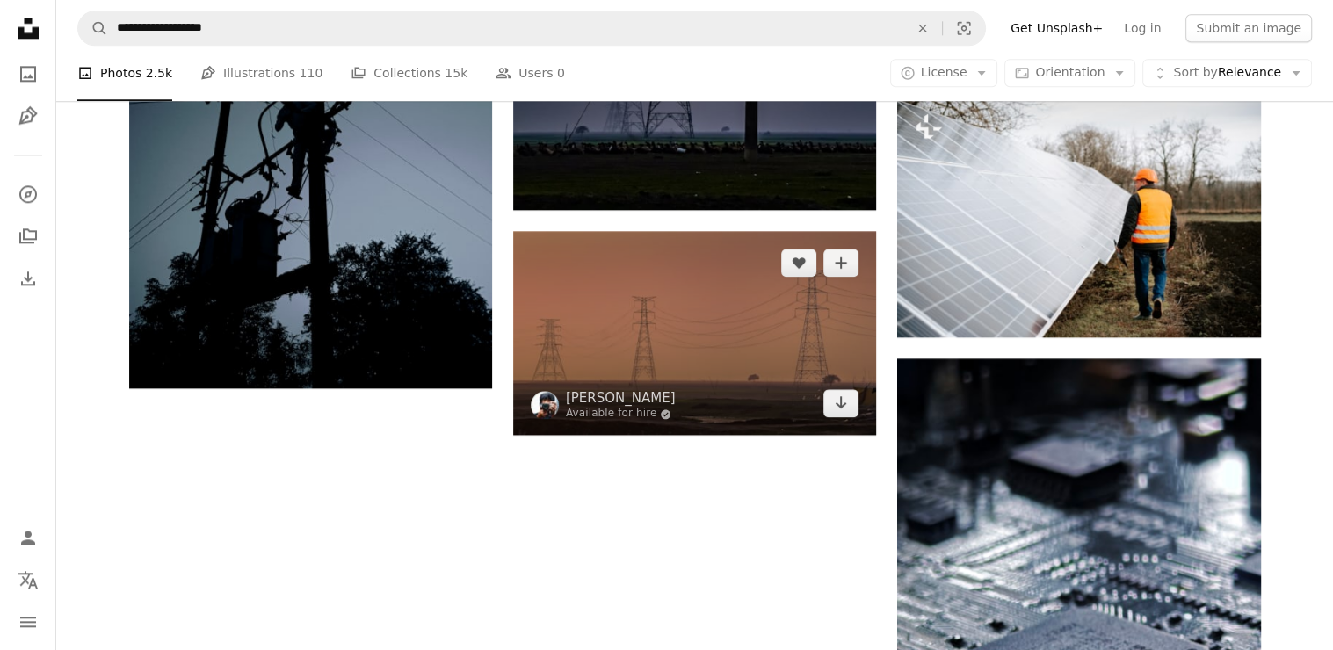
click at [602, 352] on img at bounding box center [694, 333] width 363 height 204
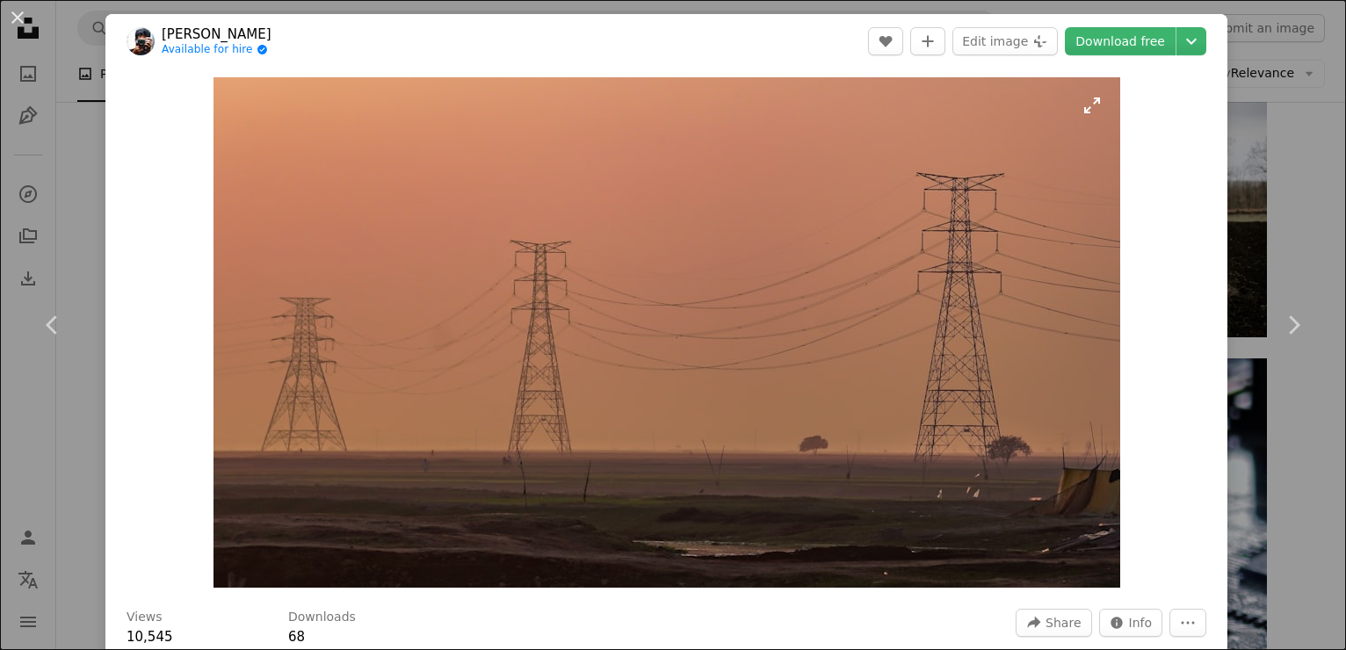
click at [602, 352] on img "Zoom in on this image" at bounding box center [667, 332] width 907 height 511
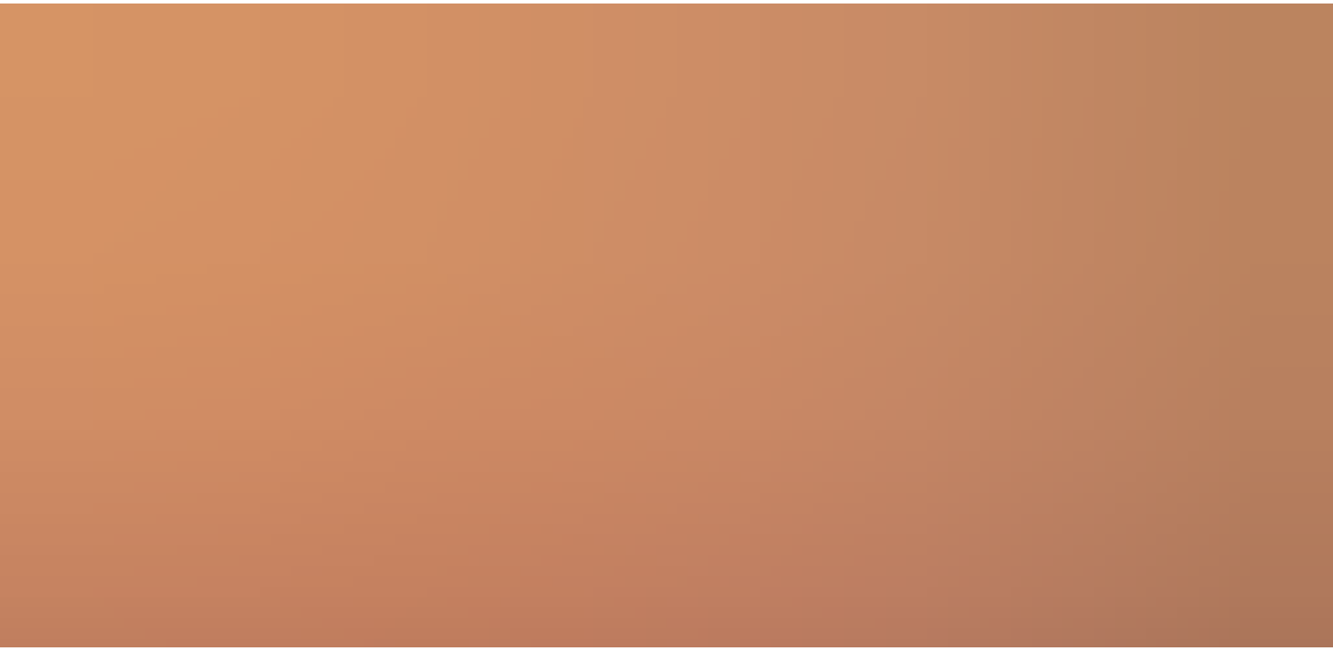
scroll to position [46, 0]
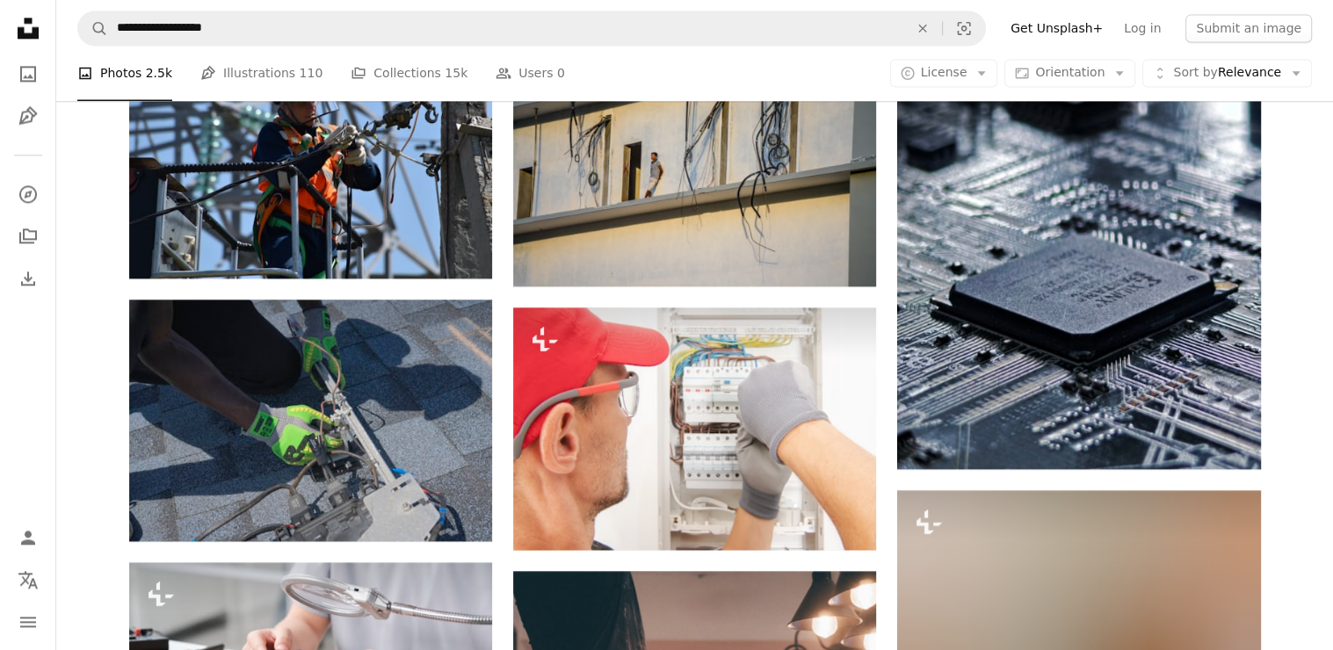
scroll to position [2535, 0]
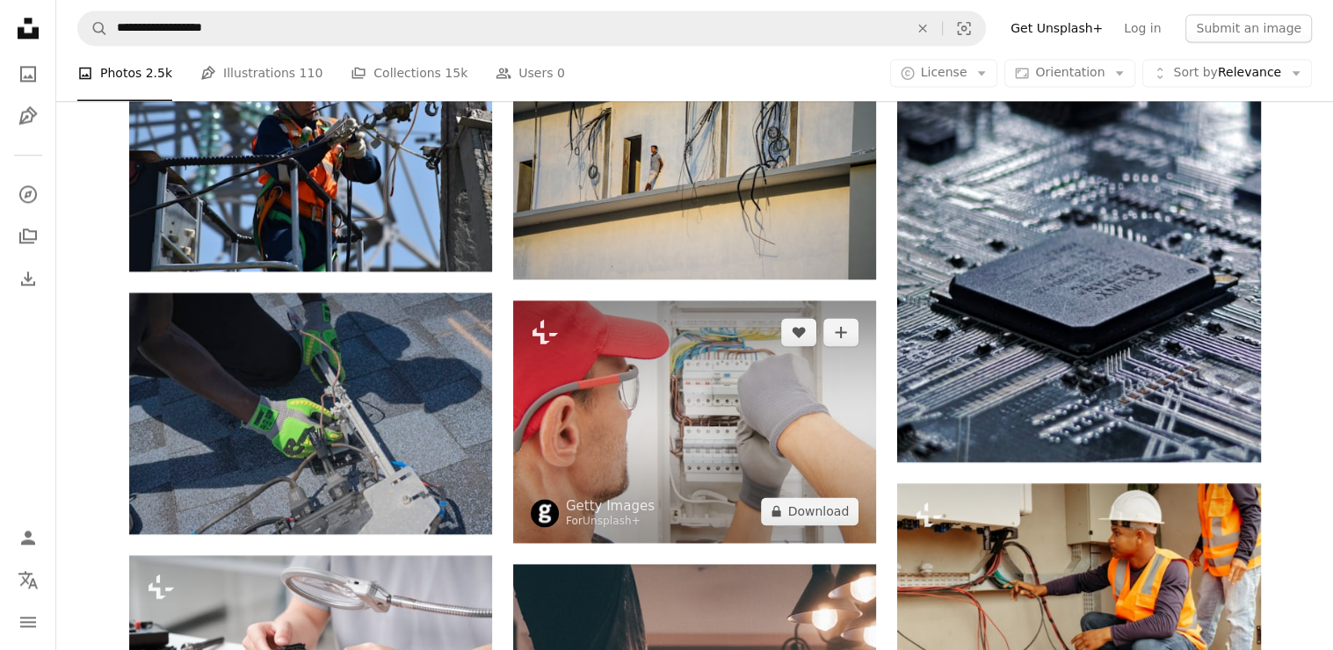
click at [543, 441] on img at bounding box center [694, 422] width 363 height 242
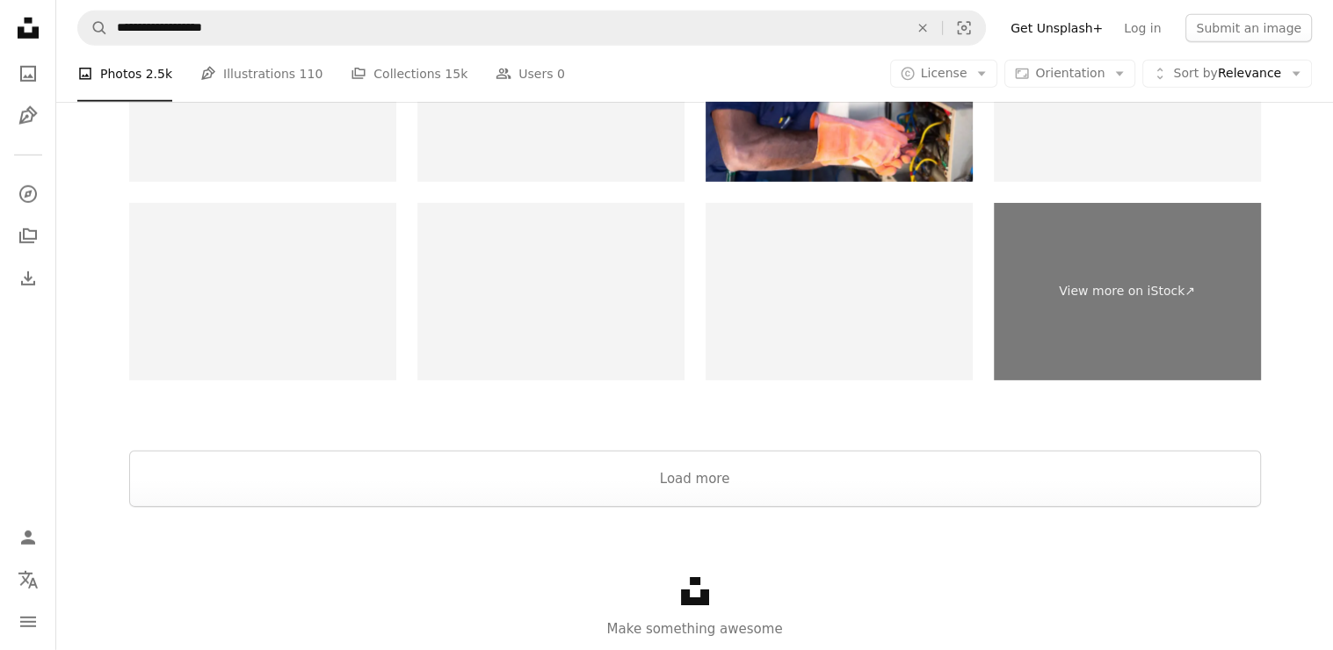
scroll to position [5339, 0]
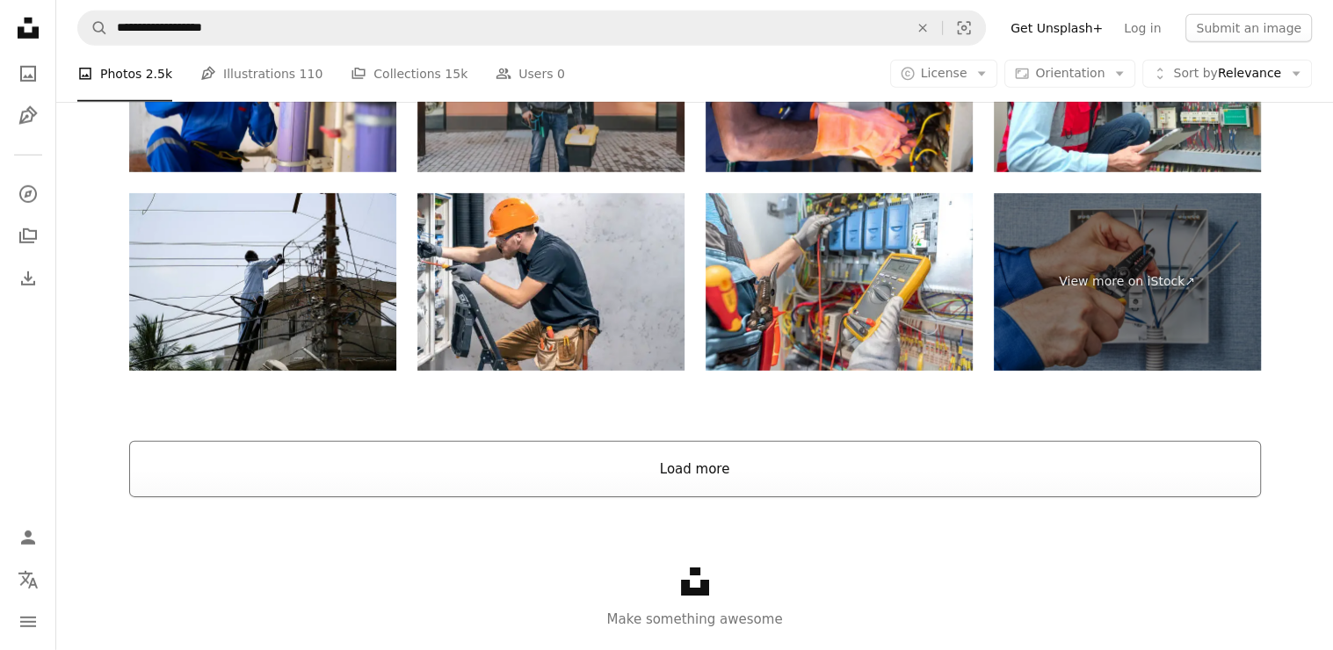
click at [517, 467] on button "Load more" at bounding box center [695, 469] width 1132 height 56
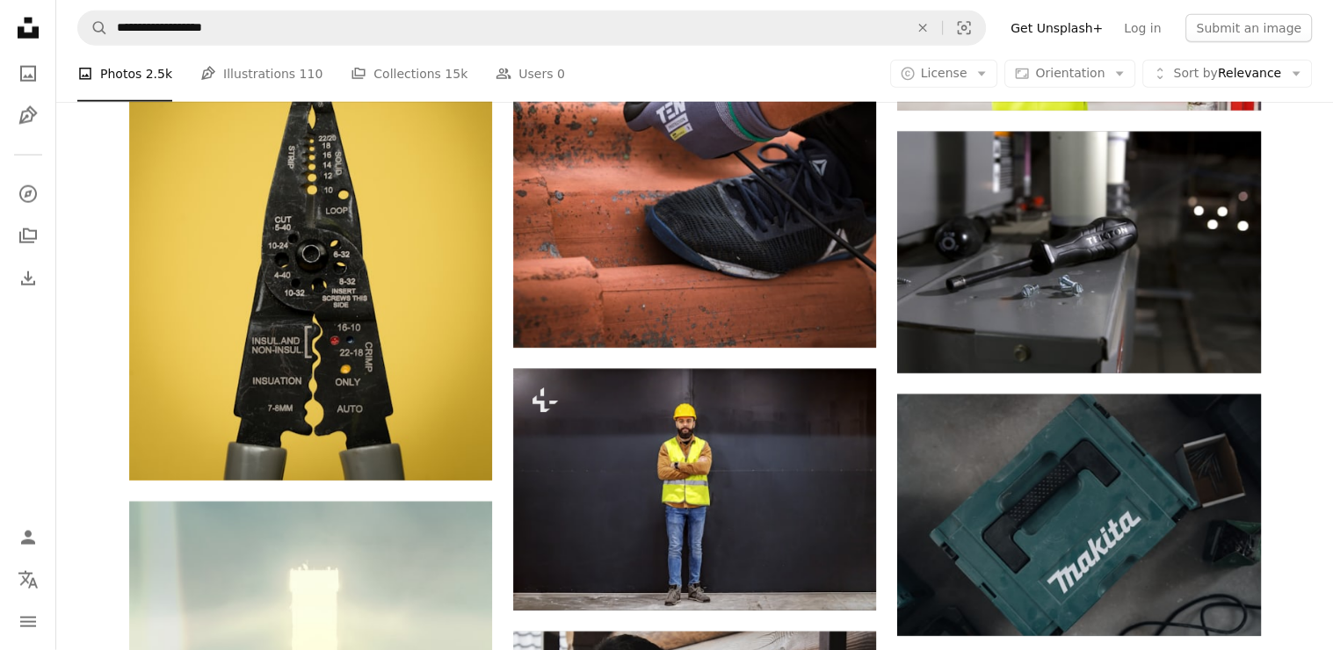
scroll to position [11058, 0]
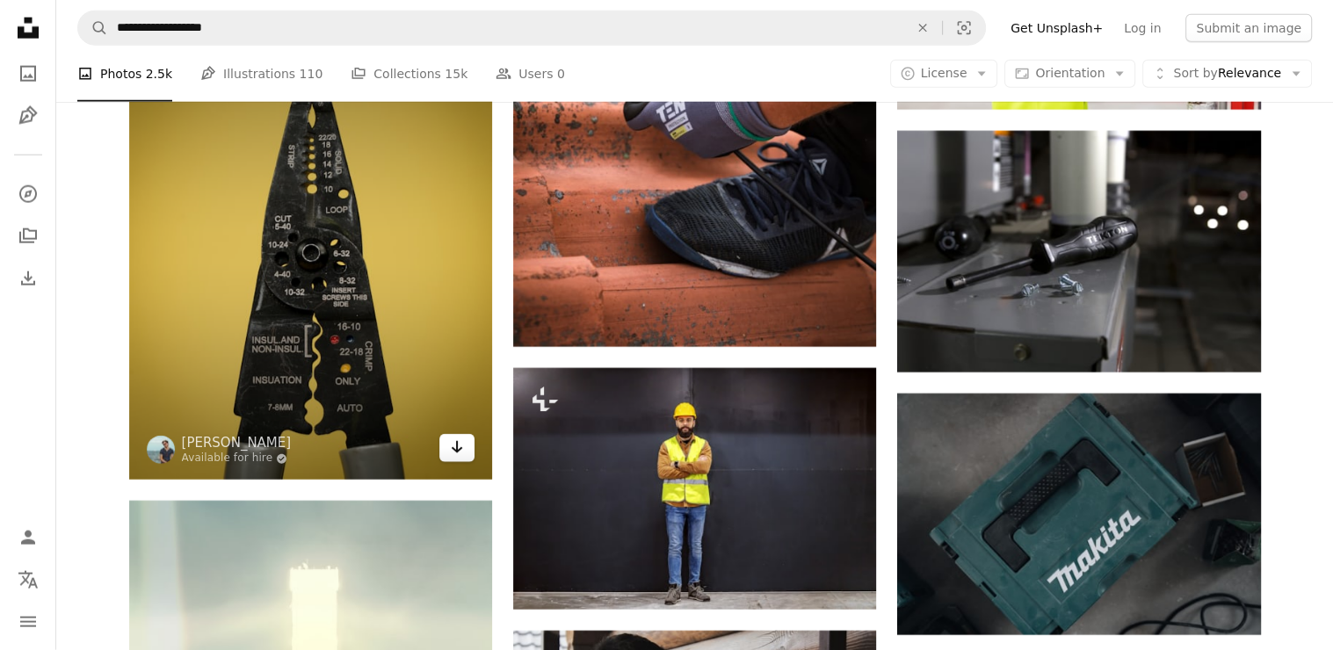
click at [464, 449] on link "Arrow pointing down" at bounding box center [456, 448] width 35 height 28
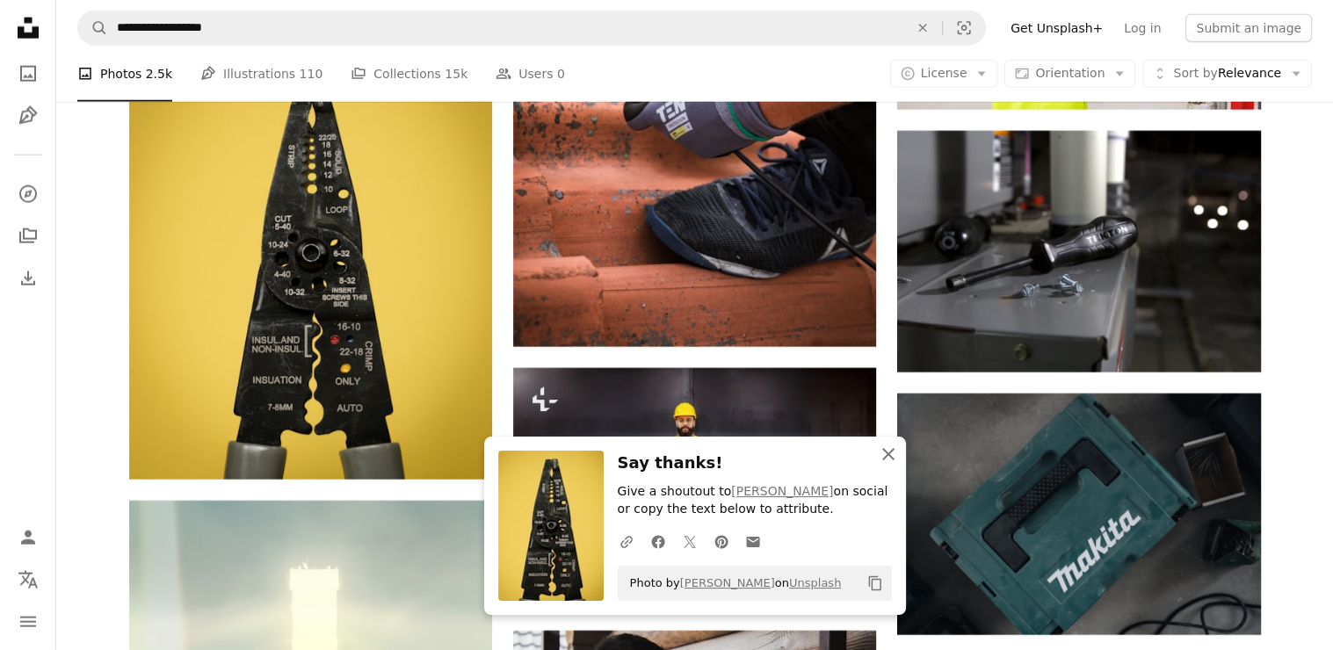
click at [882, 450] on icon "button" at bounding box center [888, 454] width 12 height 12
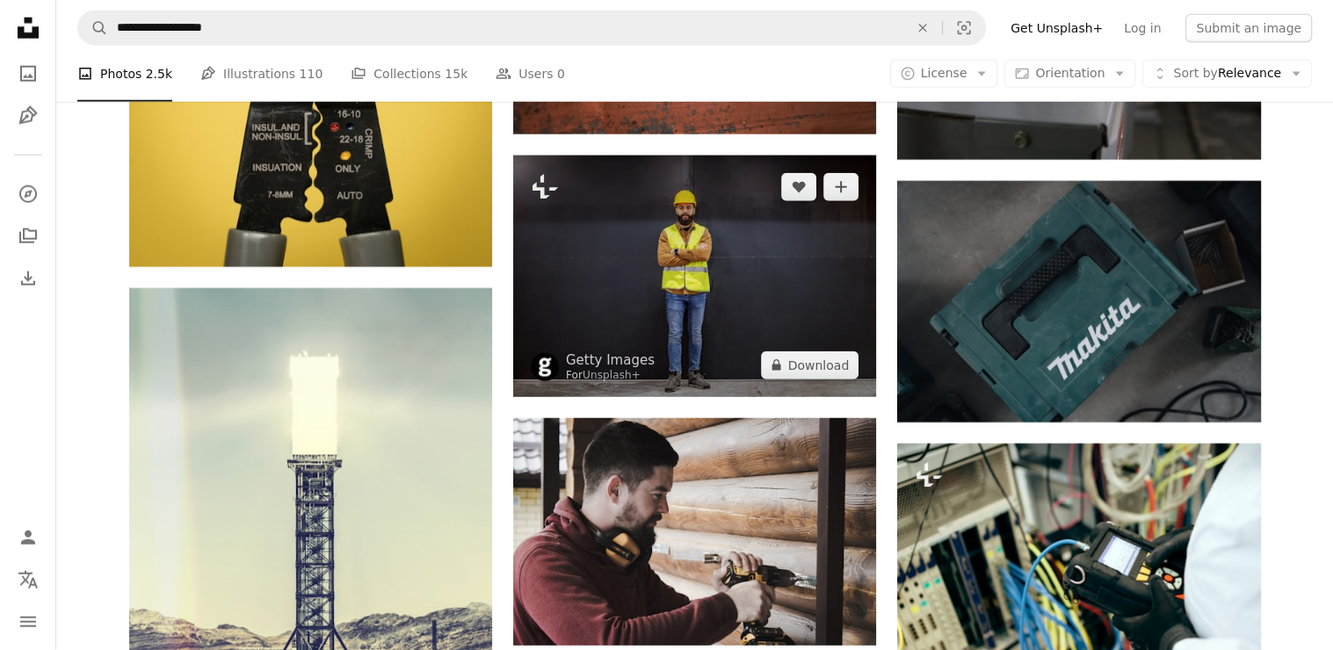
scroll to position [11342, 0]
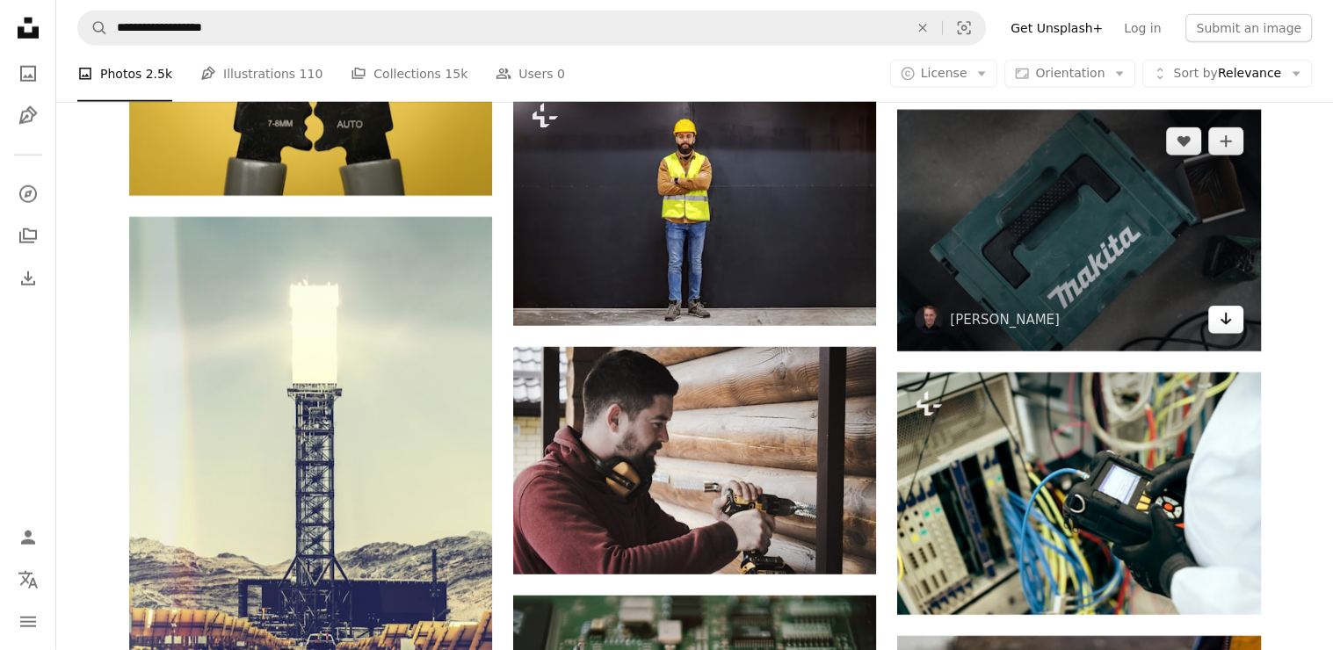
click at [1216, 318] on link "Arrow pointing down" at bounding box center [1225, 320] width 35 height 28
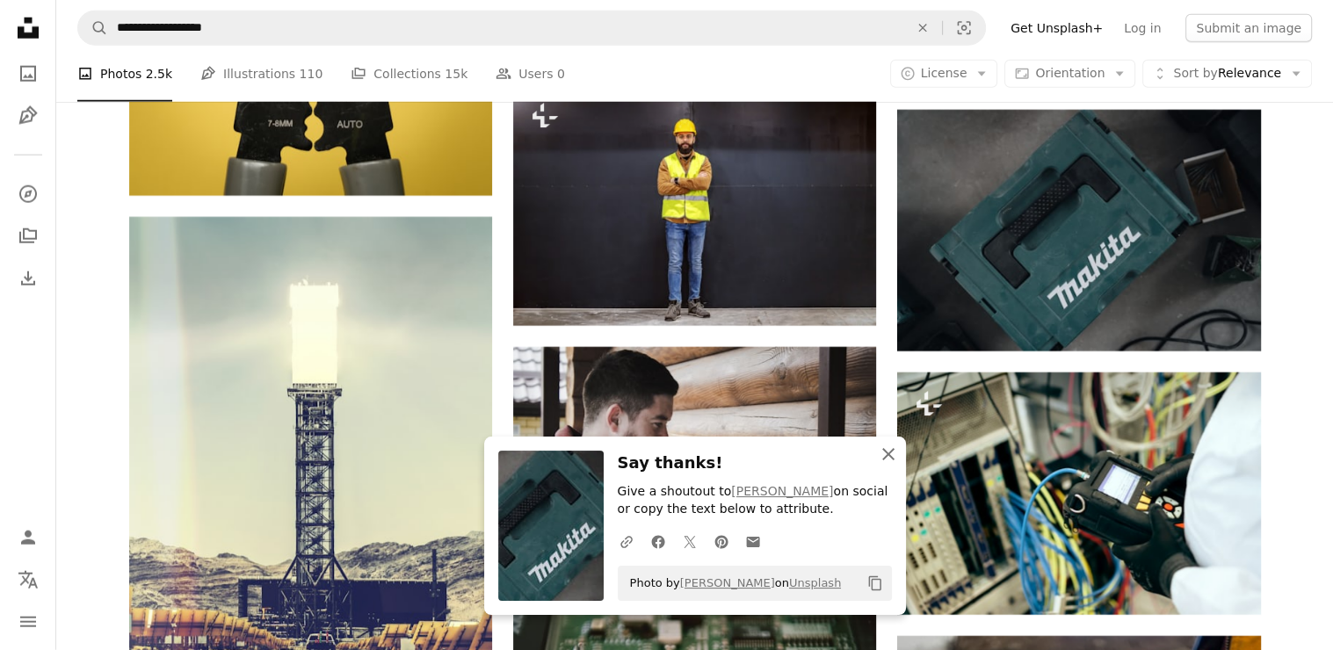
click at [889, 453] on icon "button" at bounding box center [888, 454] width 12 height 12
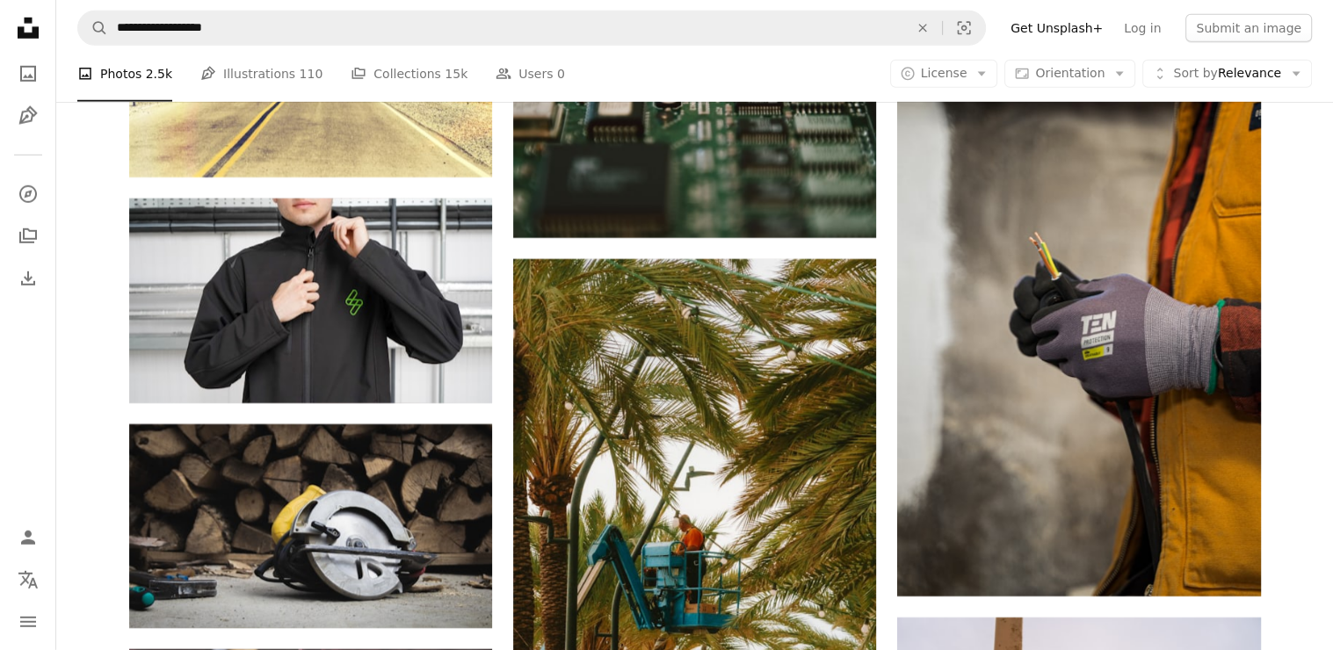
scroll to position [11936, 0]
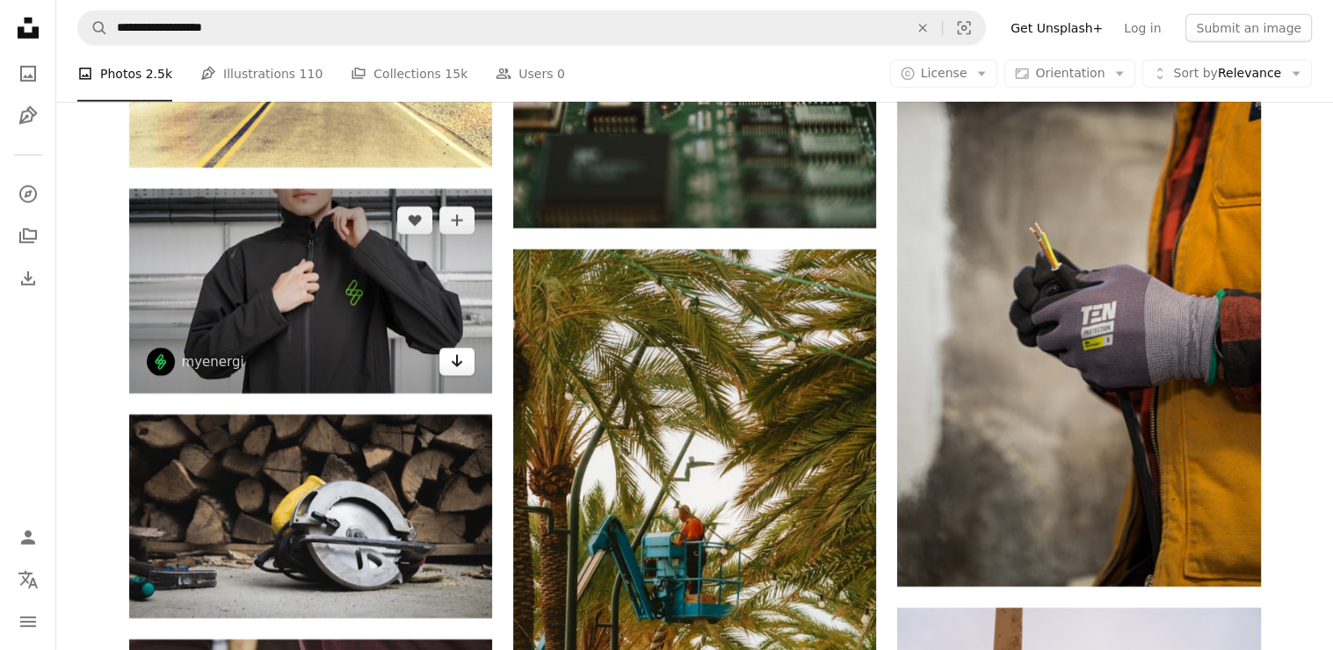
click at [463, 367] on icon "Arrow pointing down" at bounding box center [457, 361] width 14 height 21
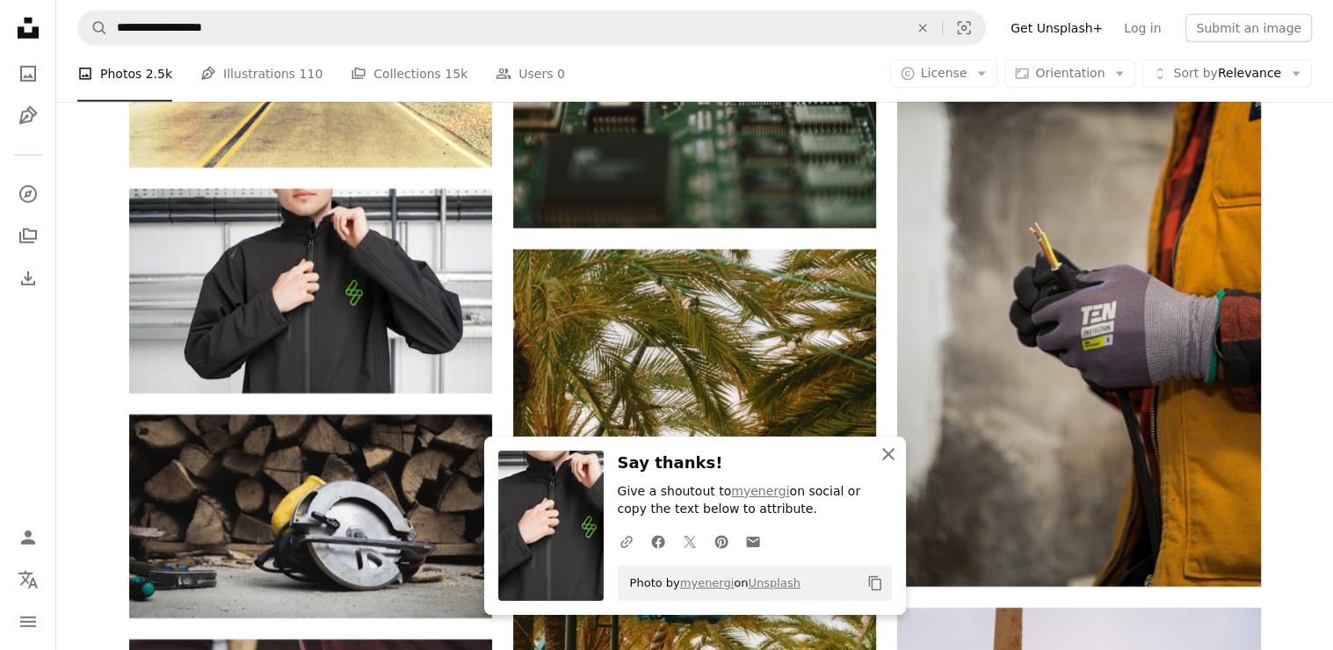
click at [884, 463] on icon "An X shape" at bounding box center [888, 454] width 21 height 21
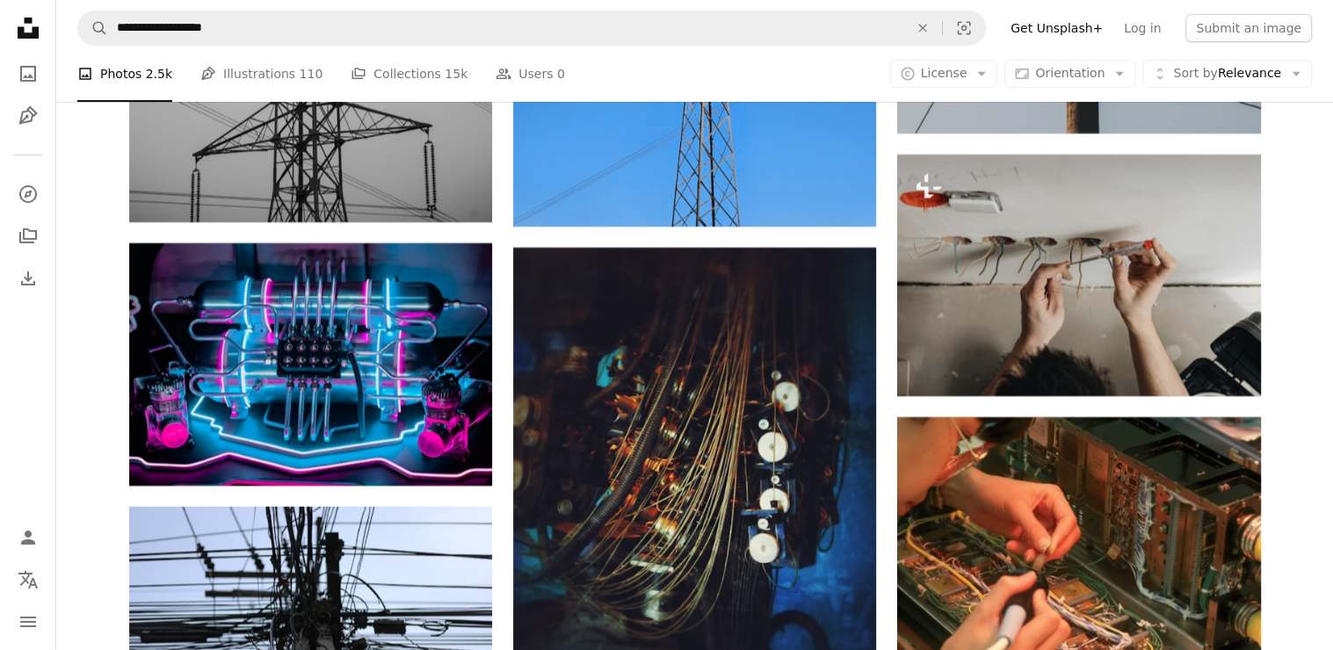
scroll to position [26260, 0]
